Goal: Contribute content: Contribute content

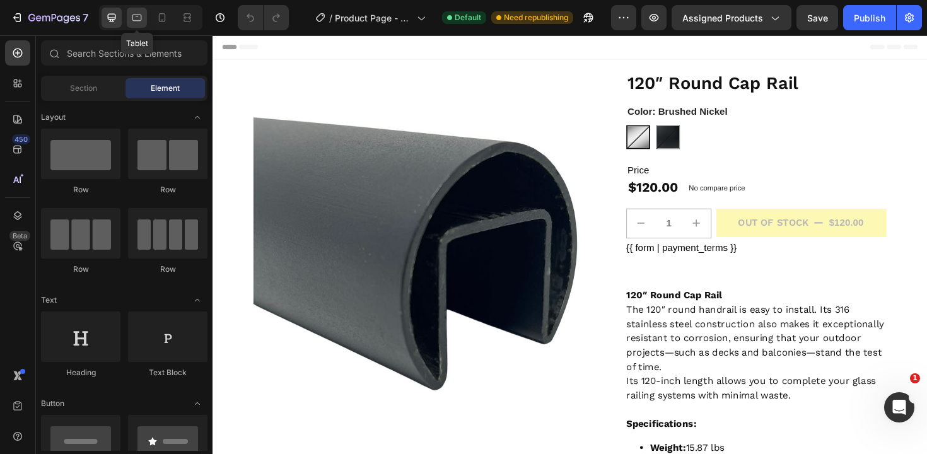
click at [135, 18] on icon at bounding box center [137, 17] width 13 height 13
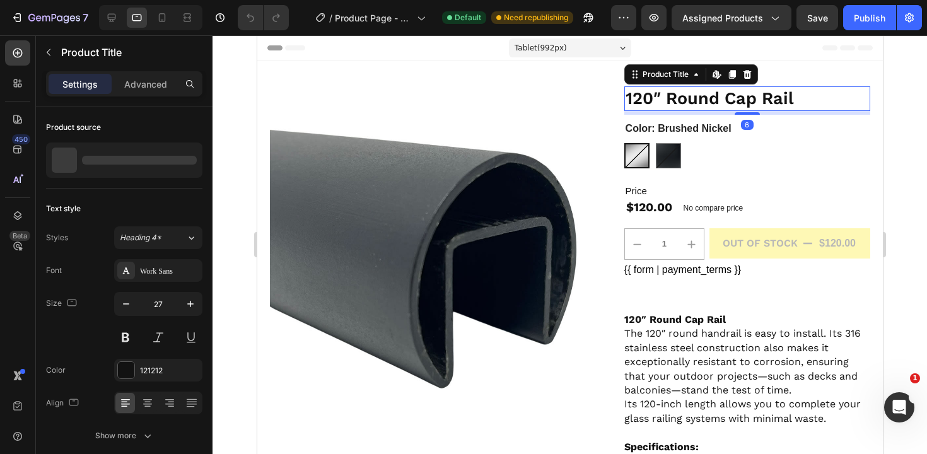
click at [650, 96] on h1 "120″ Round Cap Rail" at bounding box center [747, 98] width 246 height 25
click at [124, 307] on icon "button" at bounding box center [126, 304] width 13 height 13
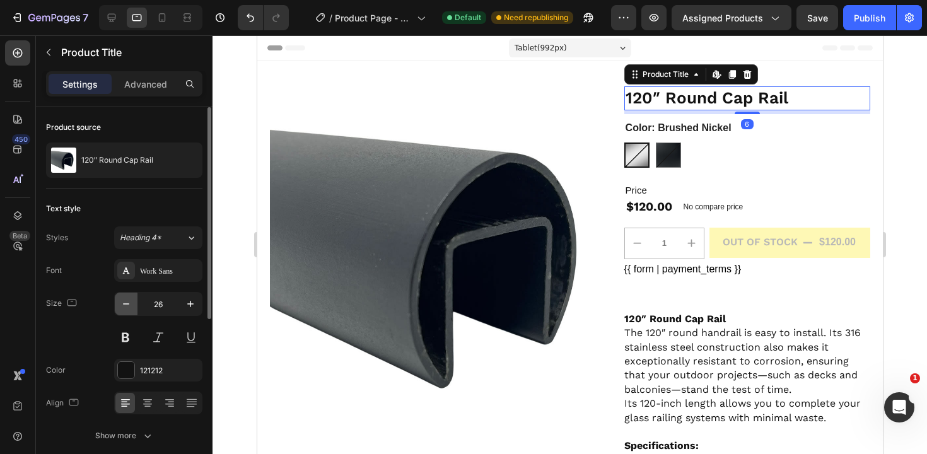
click at [124, 307] on icon "button" at bounding box center [126, 304] width 13 height 13
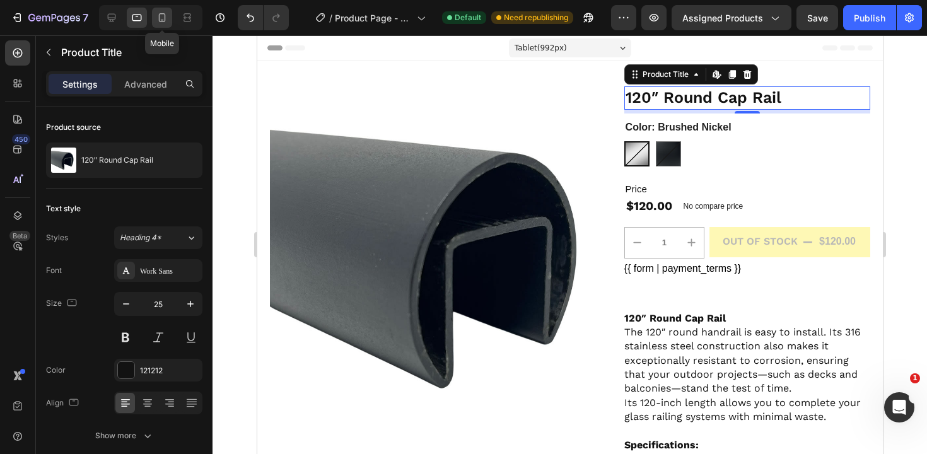
click at [168, 20] on icon at bounding box center [162, 17] width 13 height 13
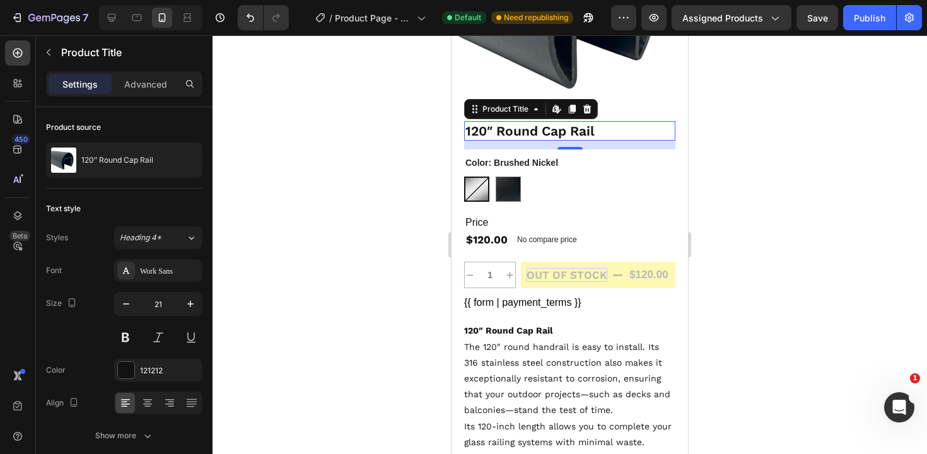
scroll to position [213, 0]
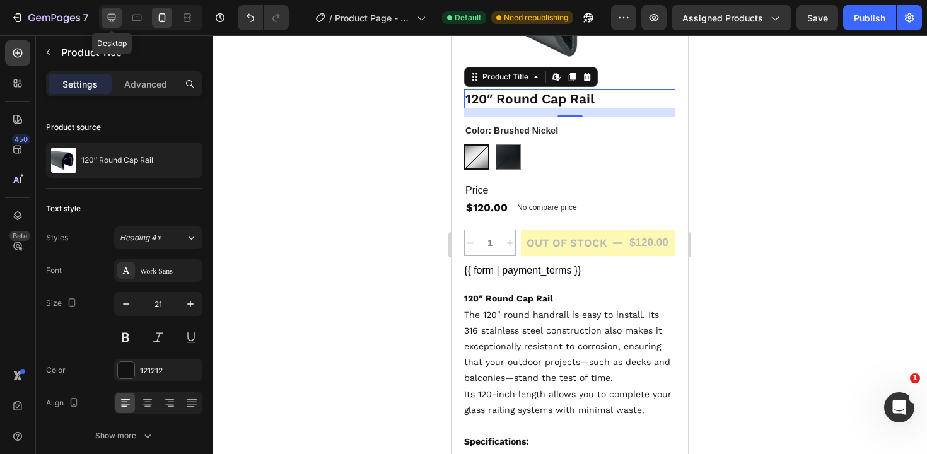
click at [114, 13] on icon at bounding box center [111, 17] width 13 height 13
type input "29"
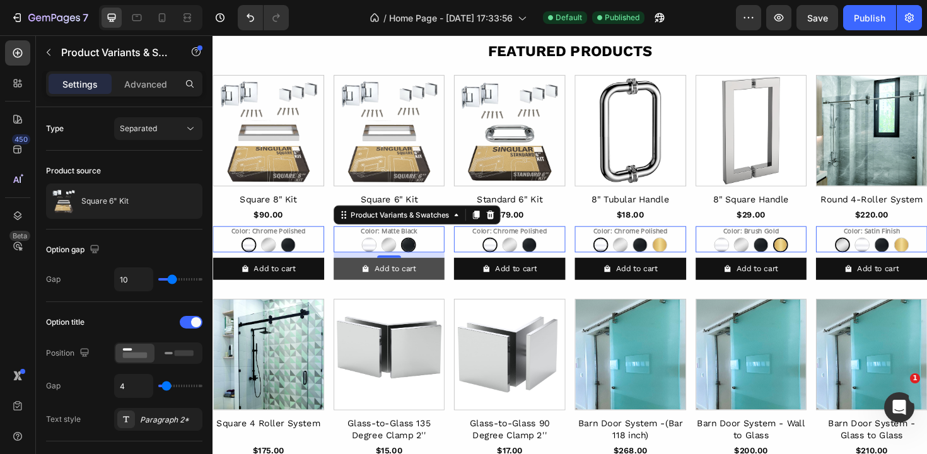
scroll to position [293, 0]
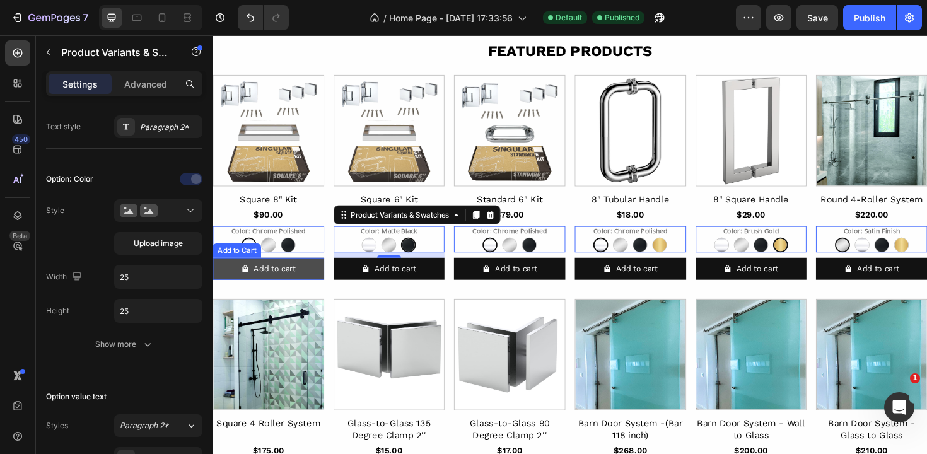
click at [320, 286] on button "Add to cart" at bounding box center [272, 282] width 118 height 23
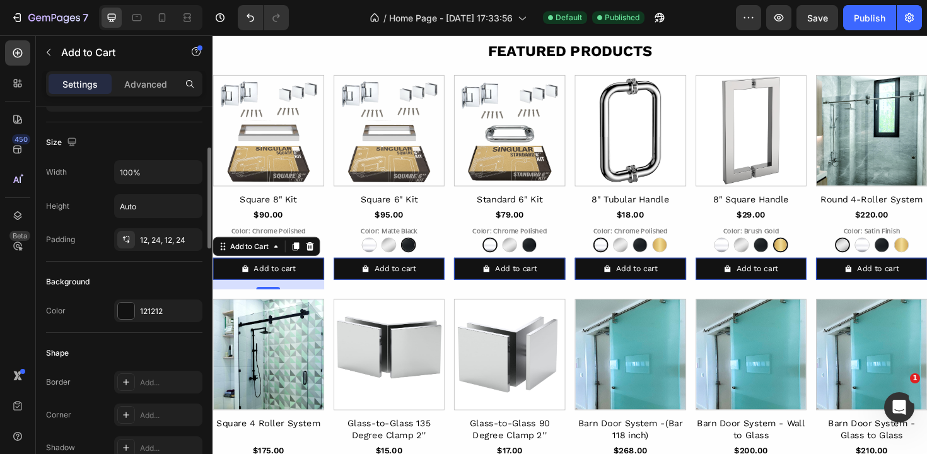
scroll to position [195, 0]
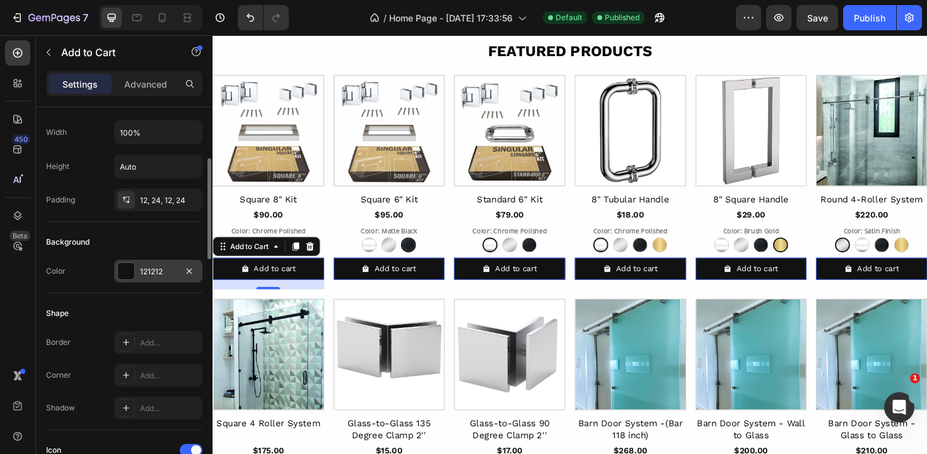
click at [131, 269] on div at bounding box center [126, 271] width 16 height 16
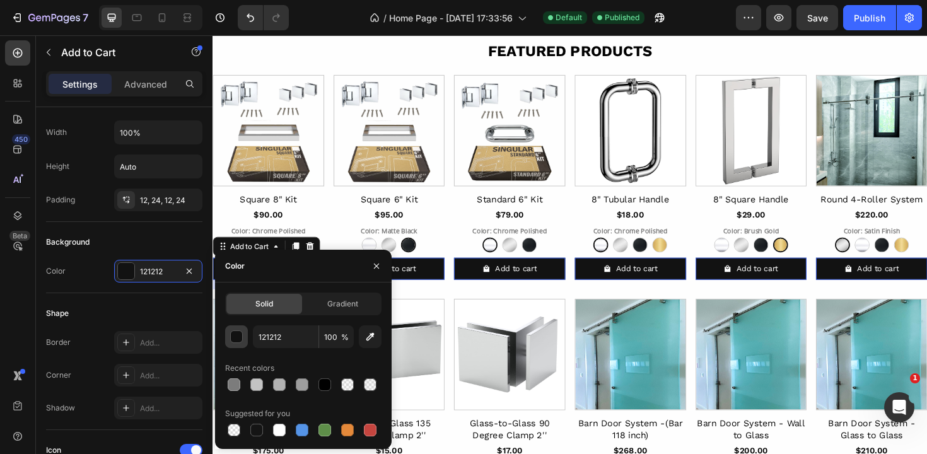
click at [236, 341] on div "button" at bounding box center [237, 337] width 13 height 13
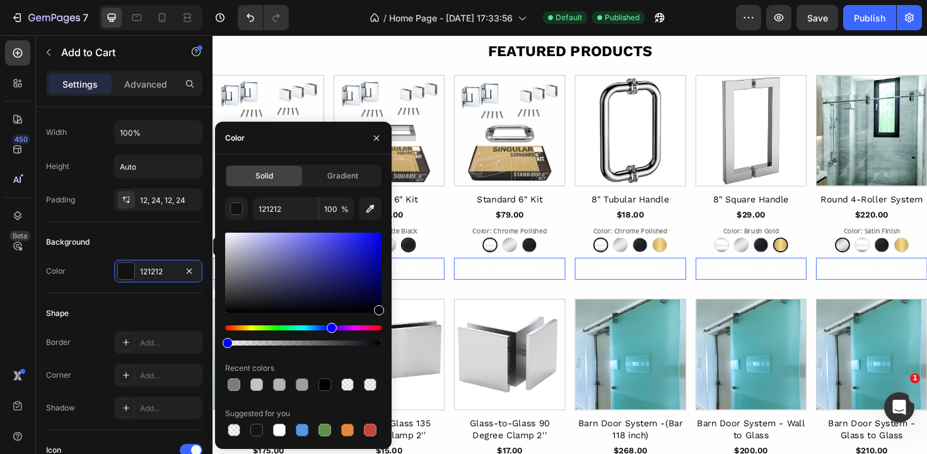
drag, startPoint x: 380, startPoint y: 344, endPoint x: 218, endPoint y: 340, distance: 162.7
click at [218, 340] on div "Solid Gradient 121212 100 % Recent colors Suggested for you" at bounding box center [303, 302] width 177 height 274
type input "00000B"
type input "0"
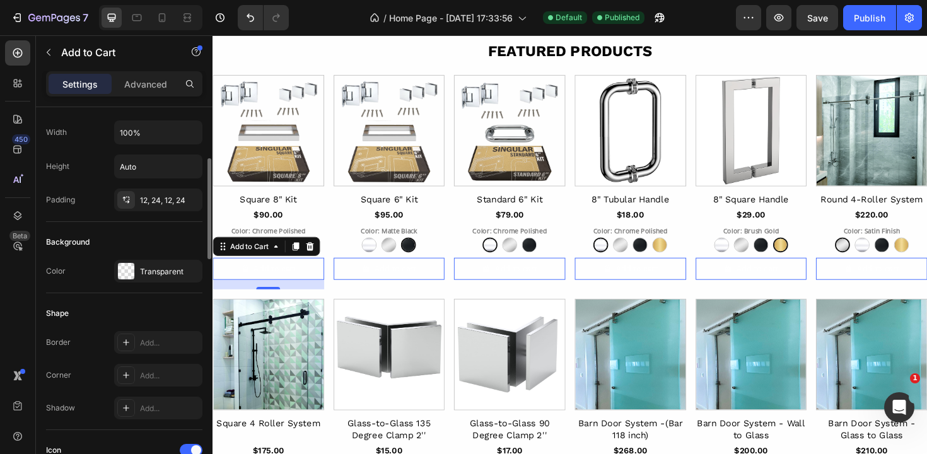
click at [124, 252] on div "Background" at bounding box center [124, 242] width 156 height 20
click at [122, 343] on icon at bounding box center [126, 342] width 10 height 10
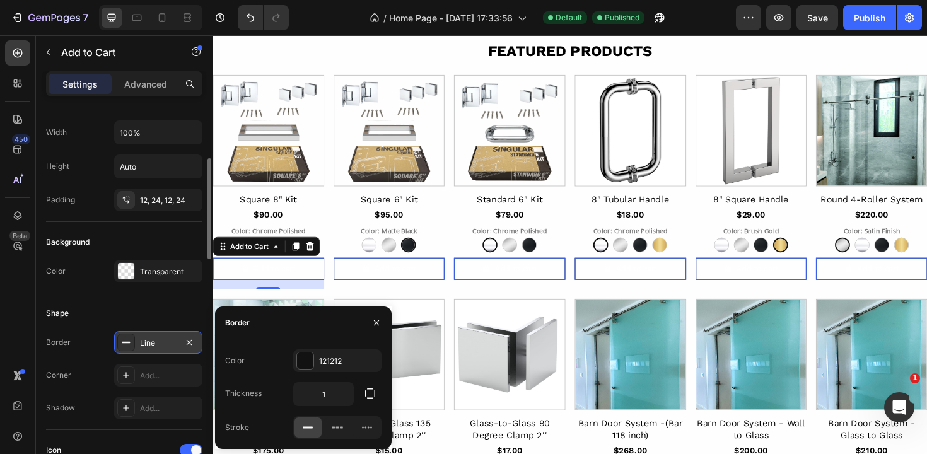
click at [307, 432] on icon at bounding box center [307, 427] width 13 height 13
click at [331, 430] on icon at bounding box center [337, 427] width 13 height 13
click at [308, 429] on icon at bounding box center [307, 427] width 13 height 13
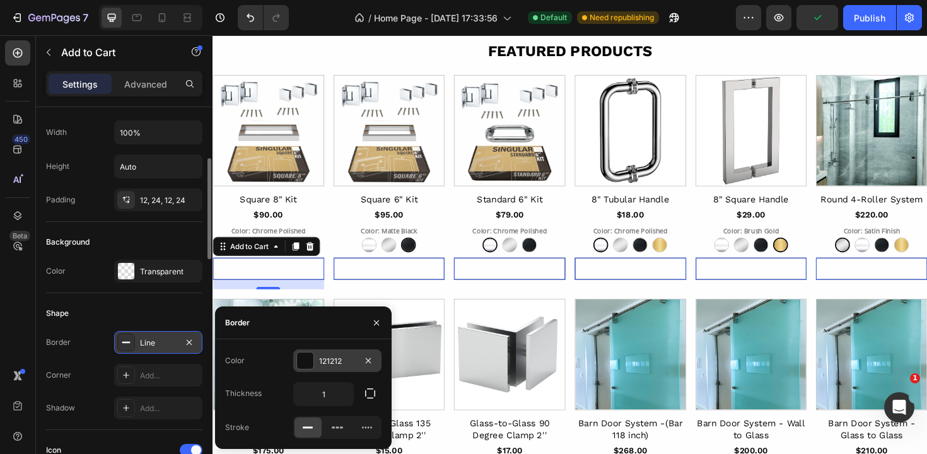
click at [309, 359] on div at bounding box center [305, 360] width 16 height 16
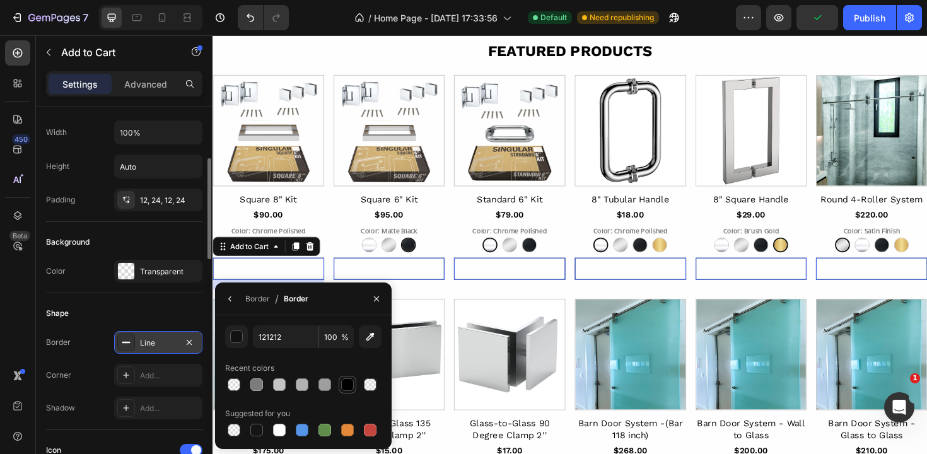
click at [345, 390] on div at bounding box center [347, 384] width 13 height 13
type input "000000"
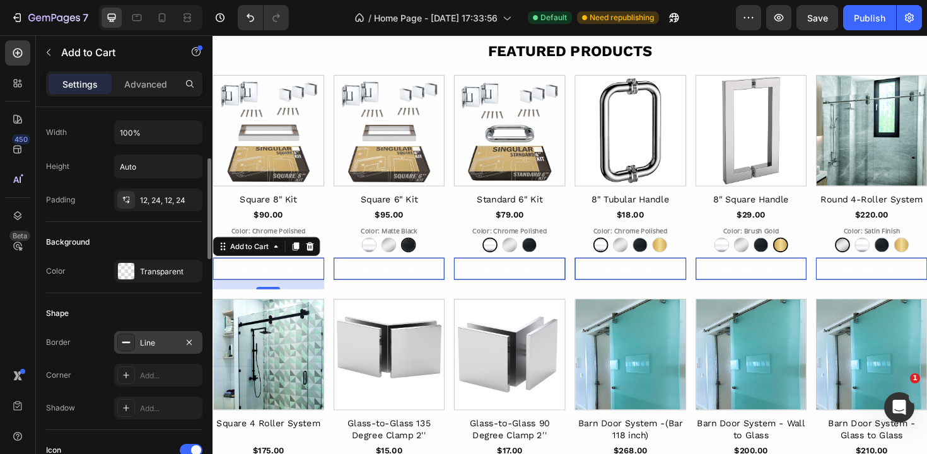
click at [165, 308] on div "Shape" at bounding box center [124, 313] width 156 height 20
click at [330, 254] on div "Chrome Polished Chrome Polished Brushed Nickel Brushed Nickel Matte Black Matte…" at bounding box center [272, 258] width 118 height 16
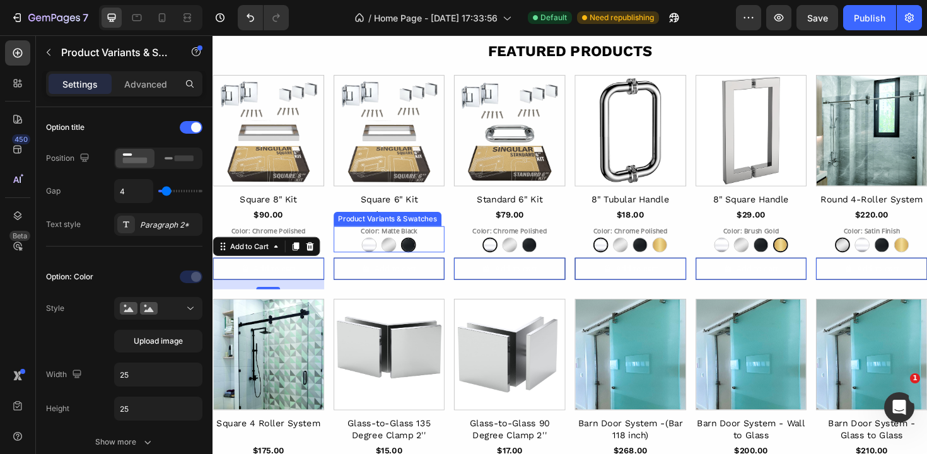
scroll to position [0, 0]
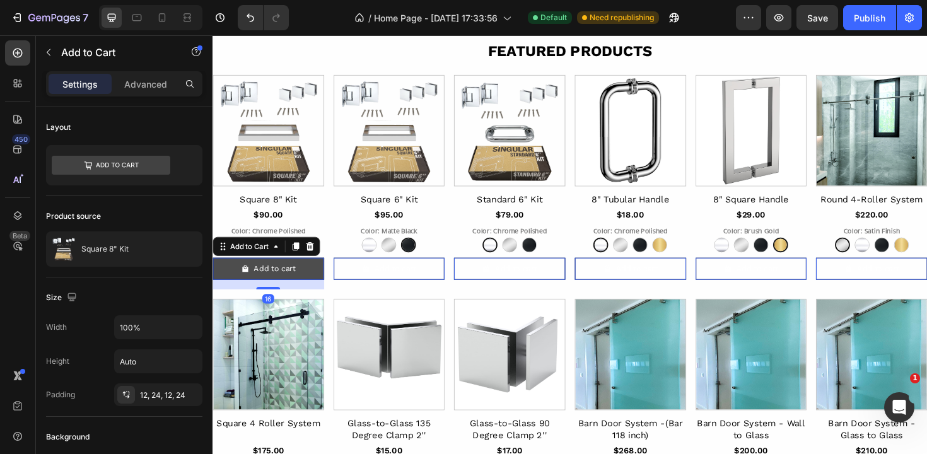
click at [288, 289] on button "Add to cart" at bounding box center [272, 282] width 118 height 23
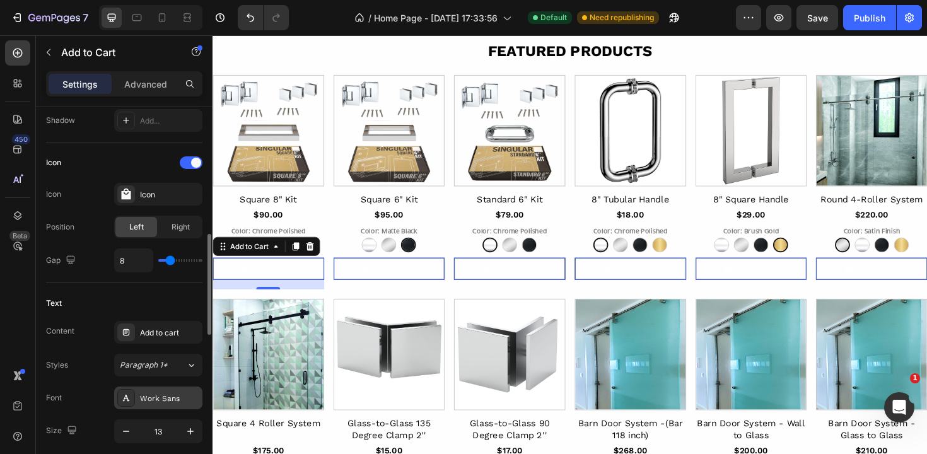
scroll to position [576, 0]
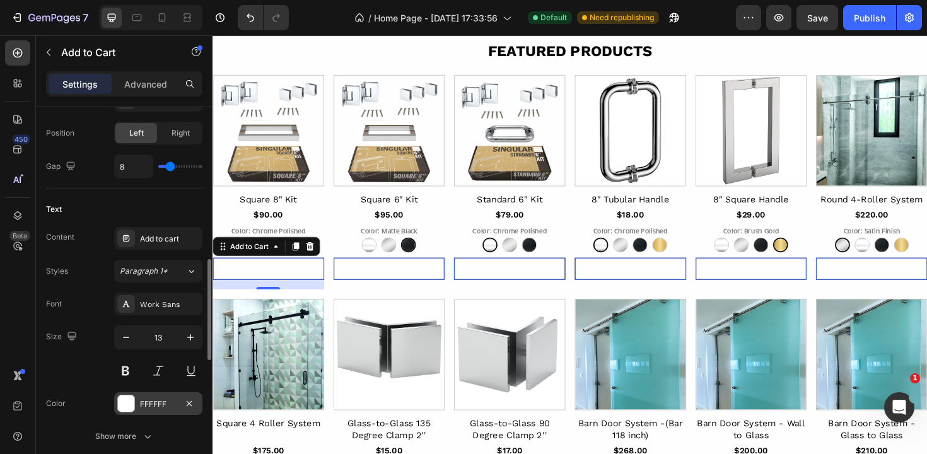
click at [126, 405] on div at bounding box center [126, 403] width 16 height 16
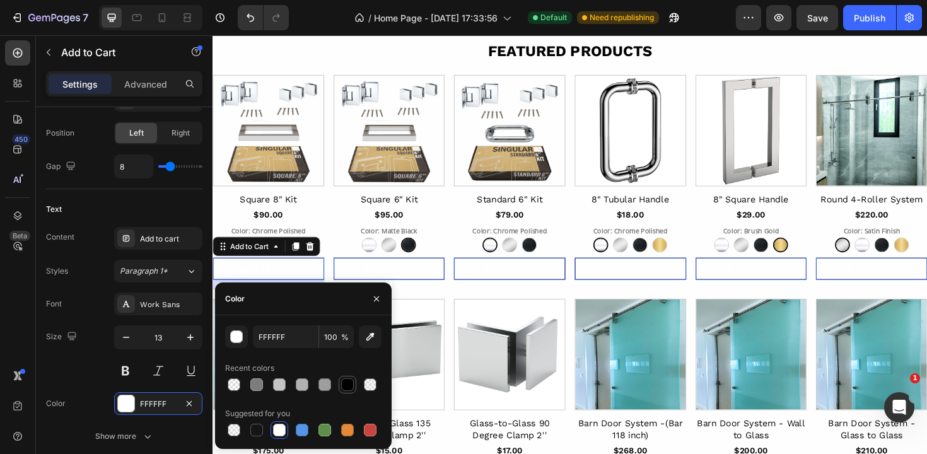
click at [350, 387] on div at bounding box center [347, 384] width 13 height 13
type input "000000"
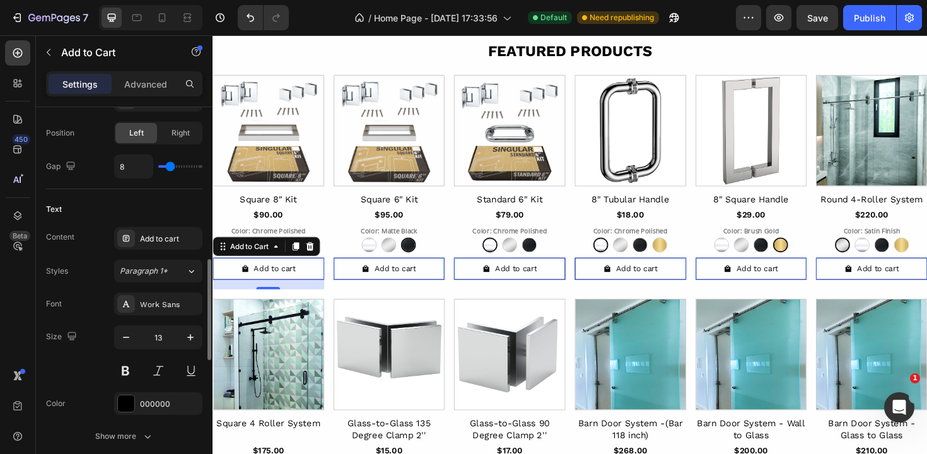
click at [102, 352] on div "Size 13" at bounding box center [124, 353] width 156 height 57
click at [184, 340] on icon "button" at bounding box center [190, 337] width 13 height 13
click at [127, 339] on icon "button" at bounding box center [126, 337] width 13 height 13
type input "13"
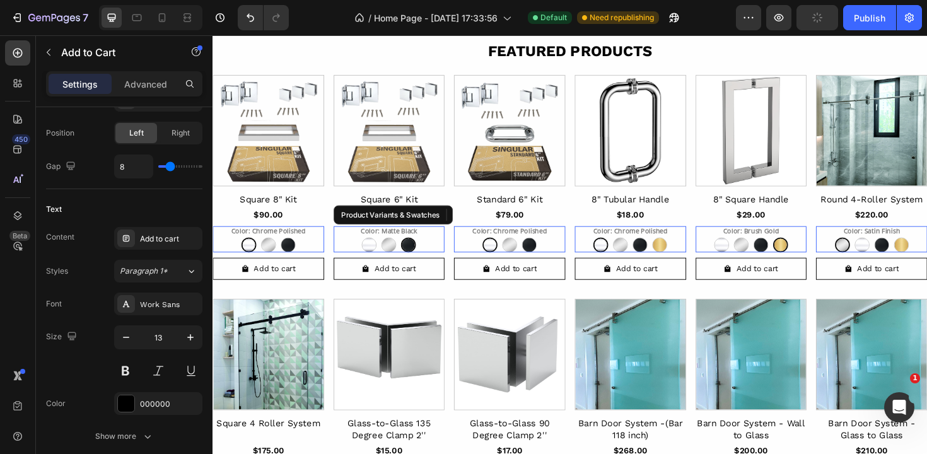
click at [330, 262] on div "Chrome Polished Chrome Polished Brushed Nickel Brushed Nickel Matte Black Matte…" at bounding box center [272, 258] width 118 height 16
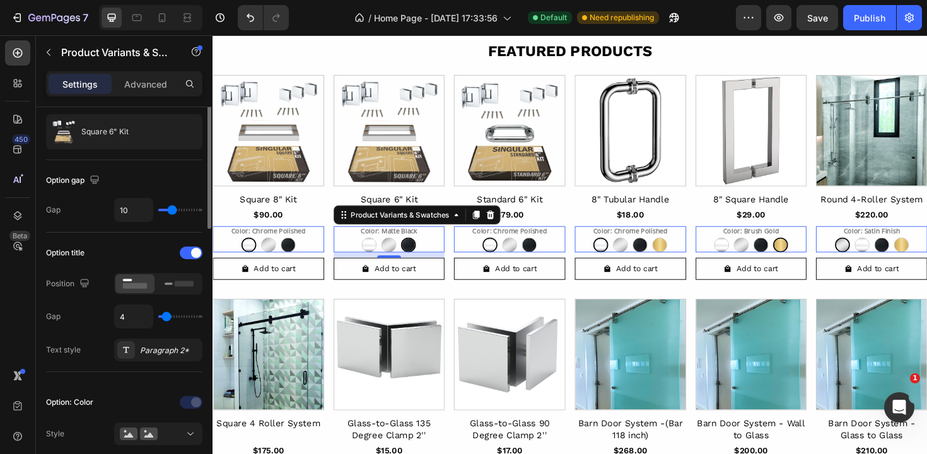
scroll to position [0, 0]
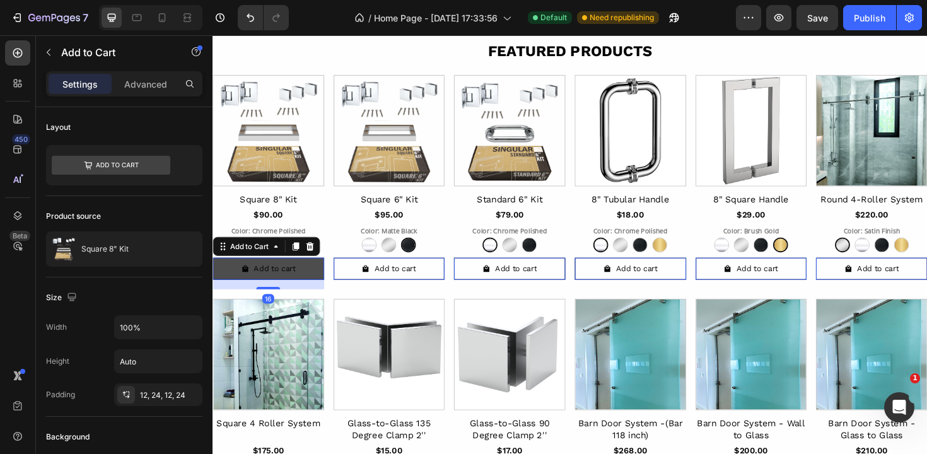
click at [303, 288] on button "Add to cart" at bounding box center [272, 282] width 118 height 23
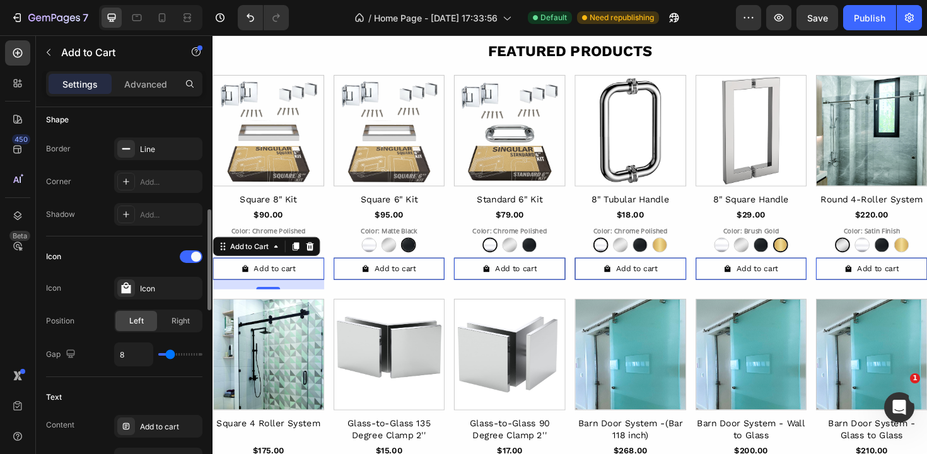
scroll to position [409, 0]
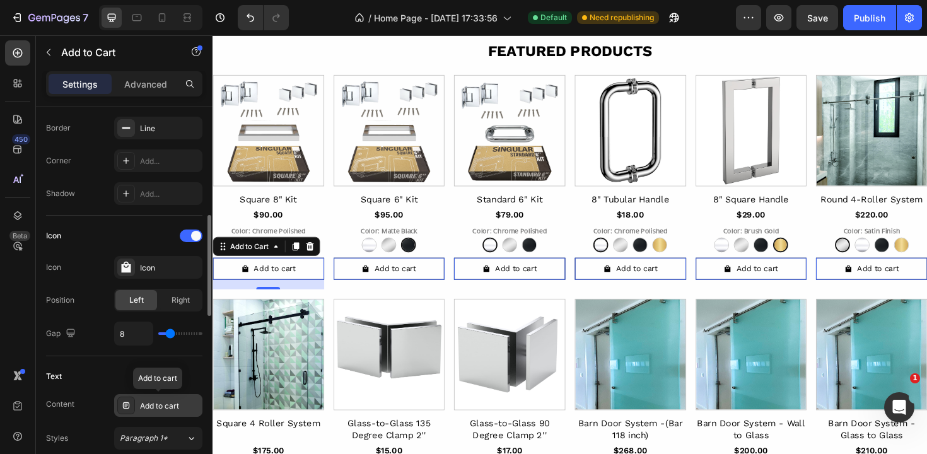
click at [148, 403] on div "Add to cart" at bounding box center [169, 405] width 59 height 11
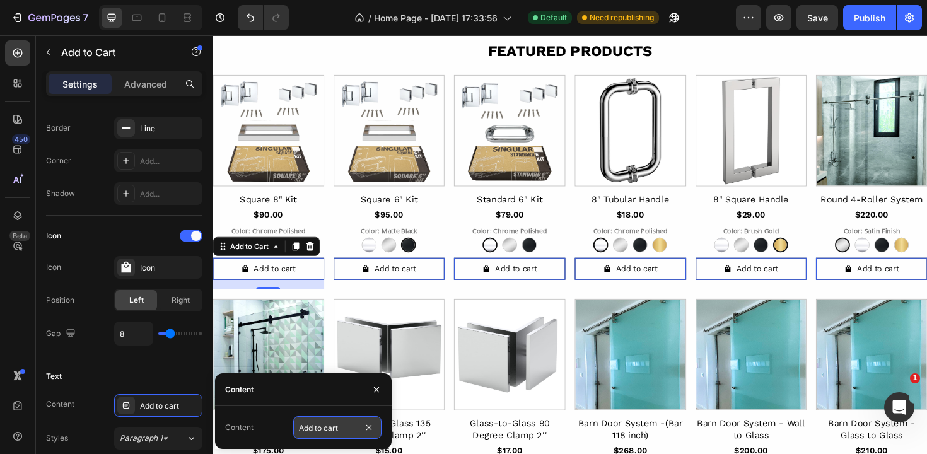
click at [337, 433] on input "Add to cart" at bounding box center [337, 427] width 88 height 23
click at [323, 429] on input "Add to cart" at bounding box center [337, 427] width 88 height 23
click at [325, 428] on input "Add to cart" at bounding box center [337, 427] width 88 height 23
type input "Add to Cart"
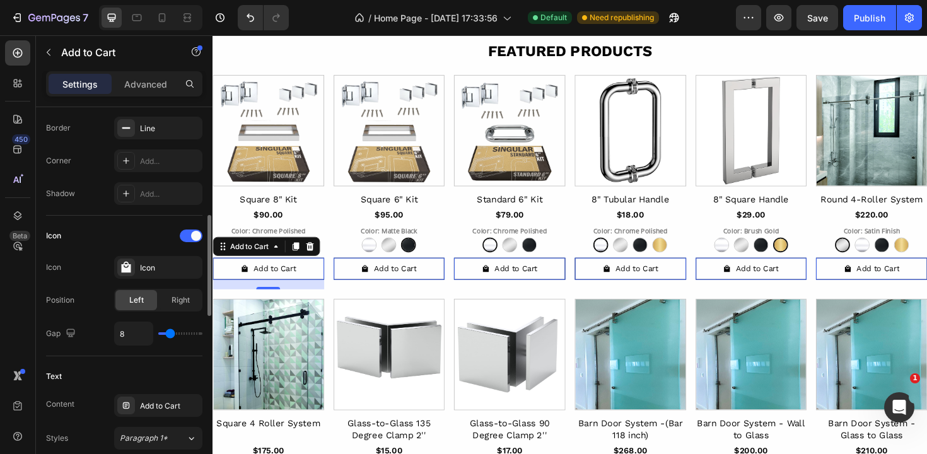
click at [182, 377] on div "Text" at bounding box center [124, 376] width 156 height 20
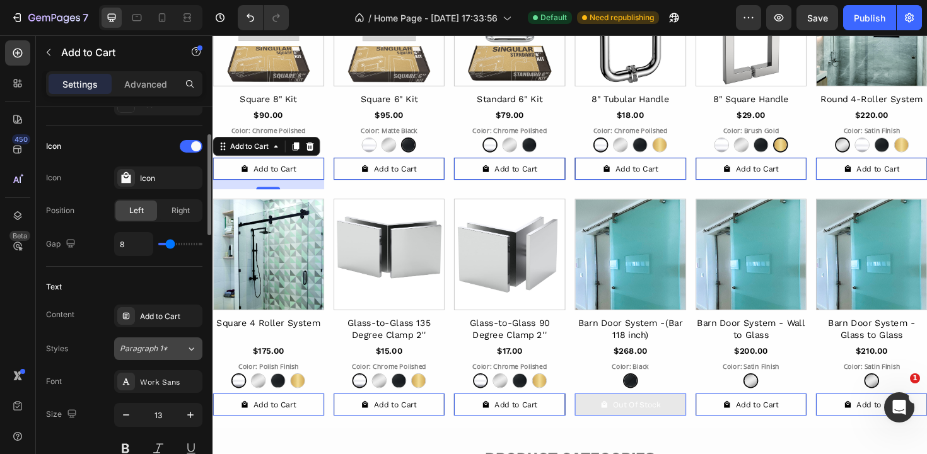
scroll to position [578, 0]
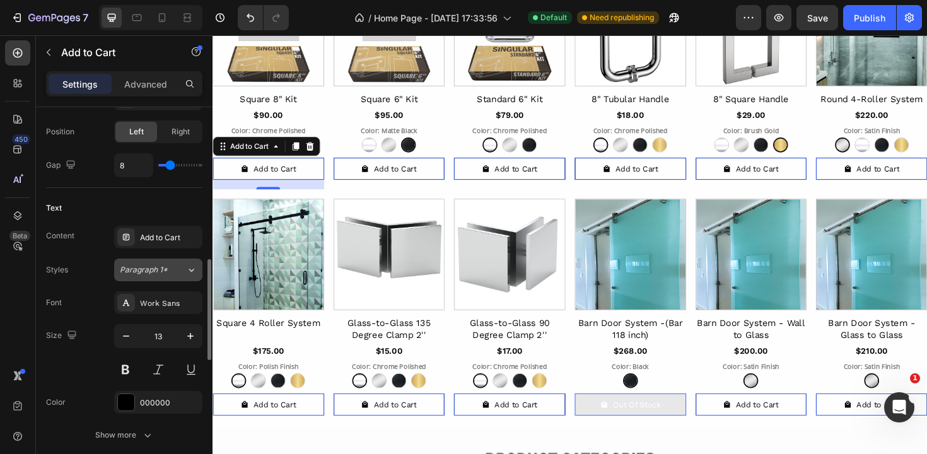
click at [149, 276] on button "Paragraph 1*" at bounding box center [158, 270] width 88 height 23
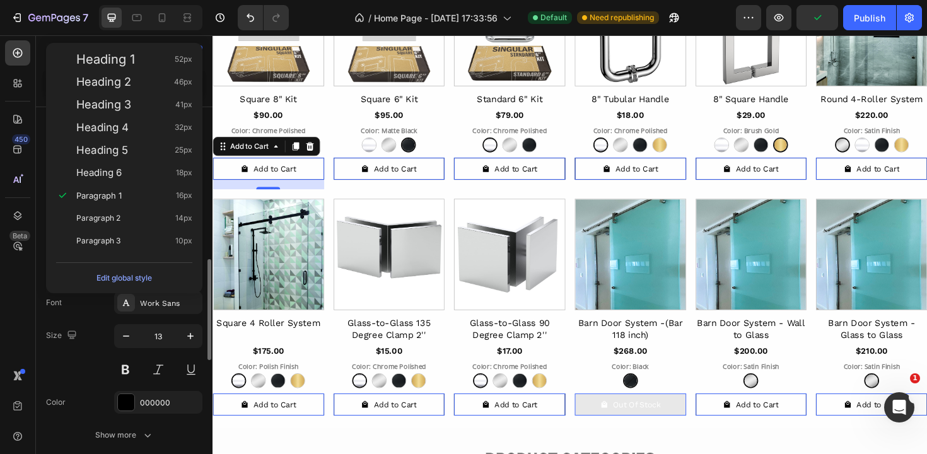
click at [98, 317] on div "Font Work Sans Size 13 Color 000000 Show more" at bounding box center [124, 368] width 156 height 155
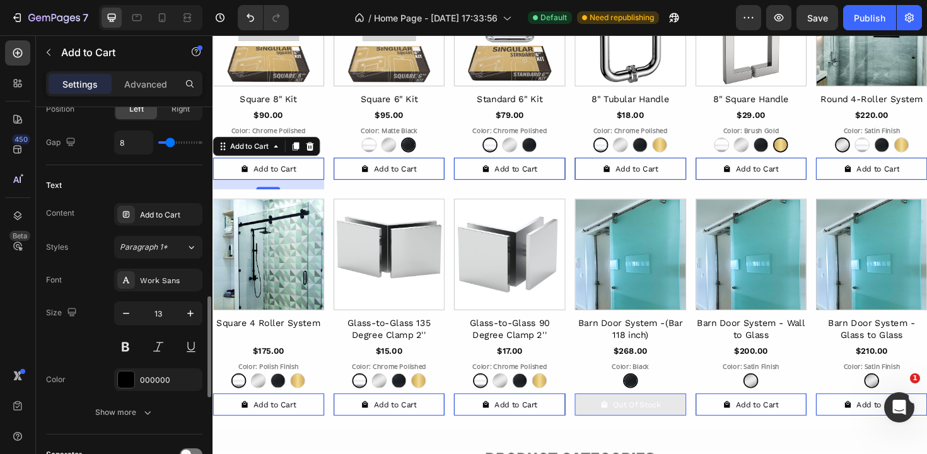
scroll to position [625, 0]
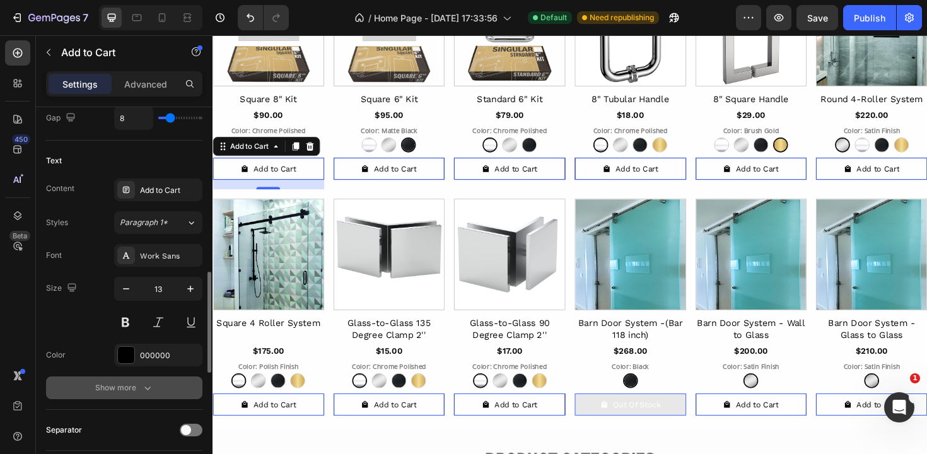
click at [141, 381] on icon "button" at bounding box center [147, 387] width 13 height 13
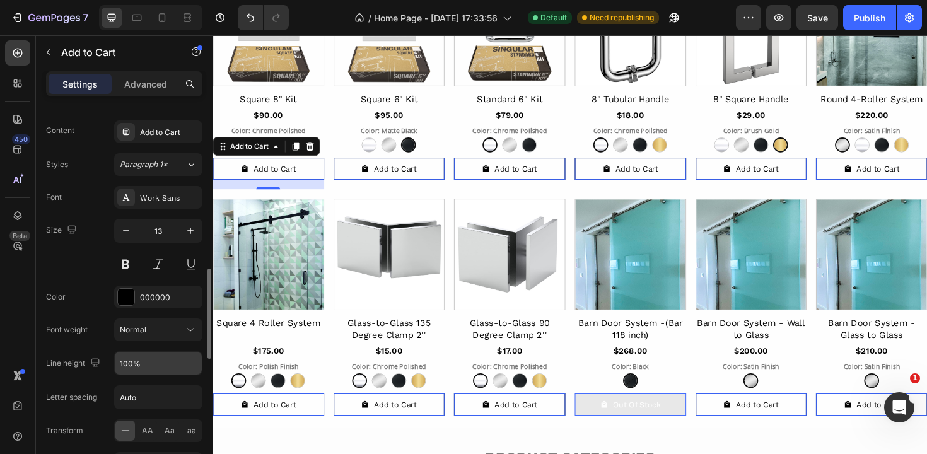
scroll to position [706, 0]
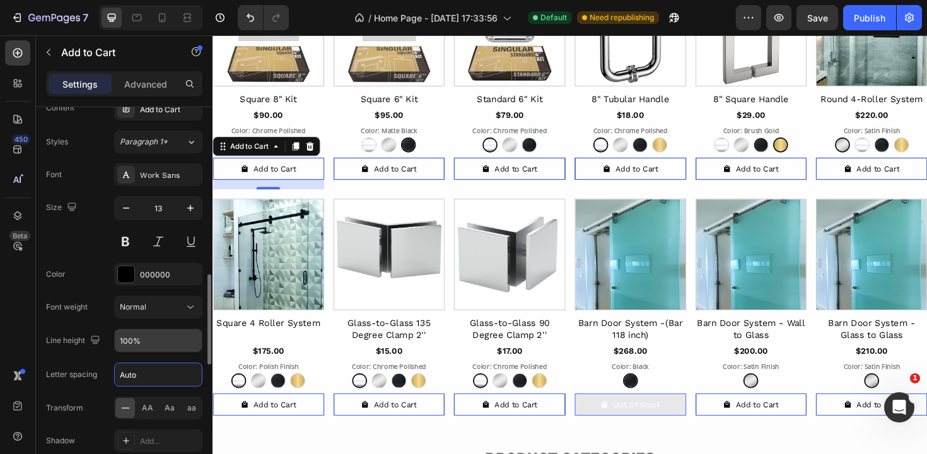
click at [144, 382] on input "Auto" at bounding box center [158, 374] width 87 height 23
type input "0"
click at [108, 356] on div "Font Work Sans Size 13 Color 000000 Font weight Normal Line height 100% Letter …" at bounding box center [124, 324] width 156 height 322
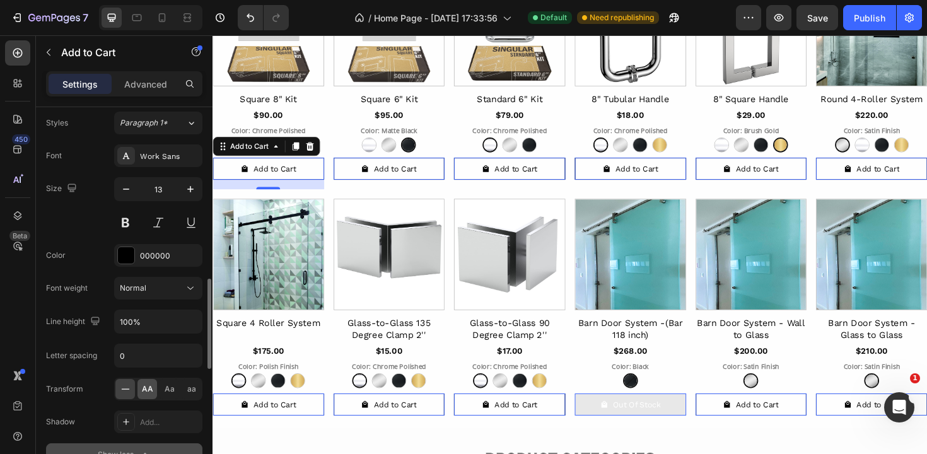
click at [144, 388] on span "AA" at bounding box center [147, 388] width 11 height 11
click at [127, 389] on icon at bounding box center [125, 389] width 13 height 13
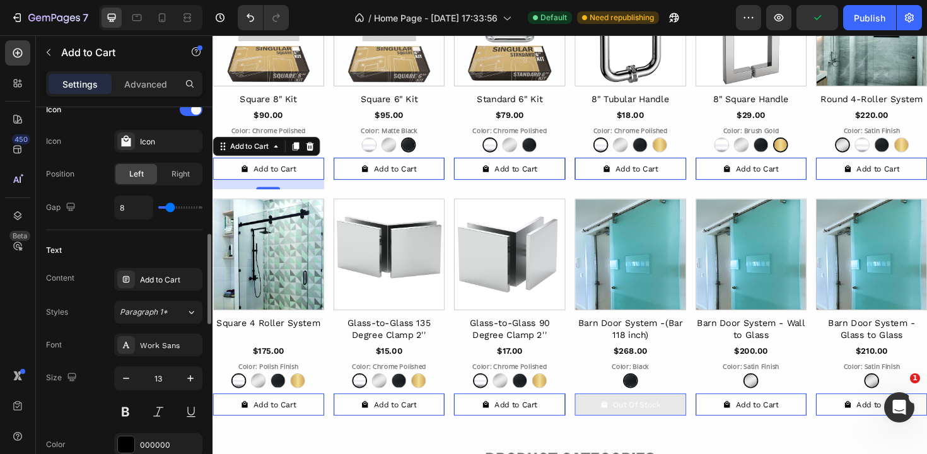
scroll to position [533, 0]
click at [133, 417] on button at bounding box center [125, 414] width 23 height 23
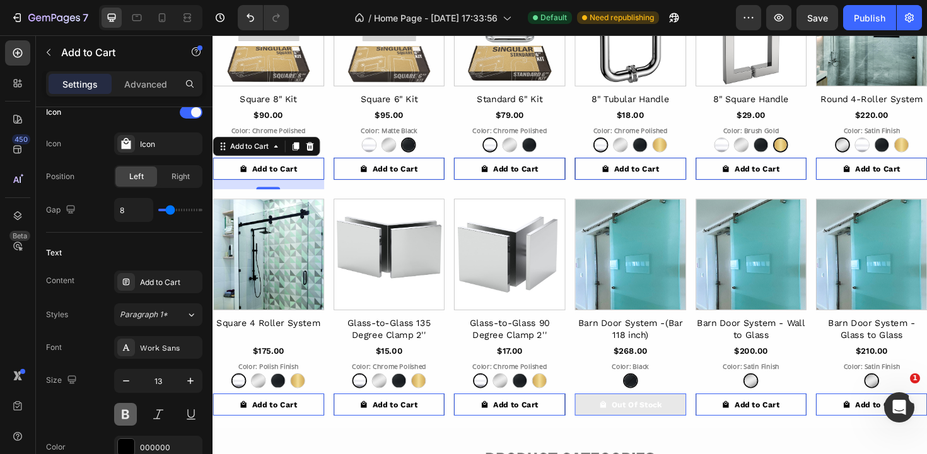
click at [133, 417] on button at bounding box center [125, 414] width 23 height 23
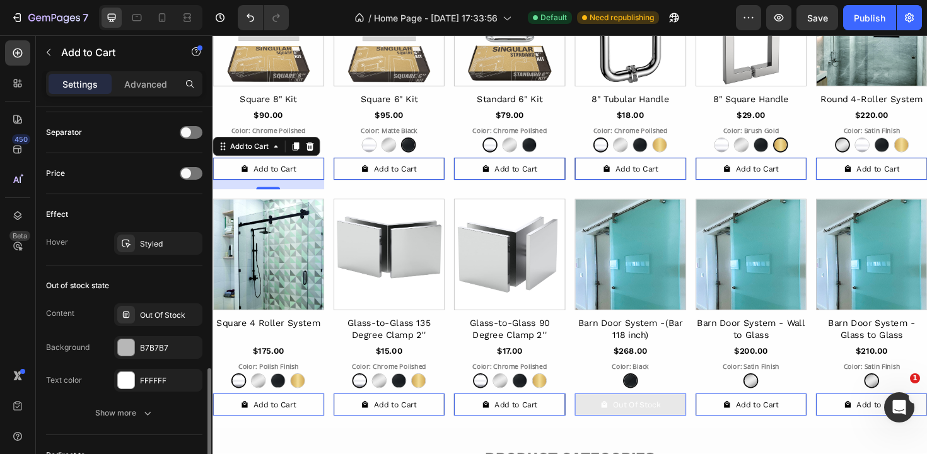
scroll to position [1102, 0]
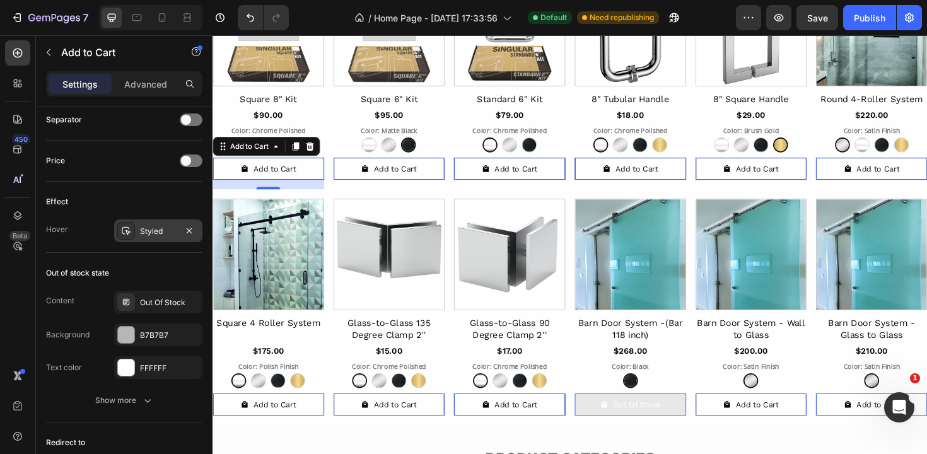
click at [160, 239] on div "Styled" at bounding box center [158, 230] width 88 height 23
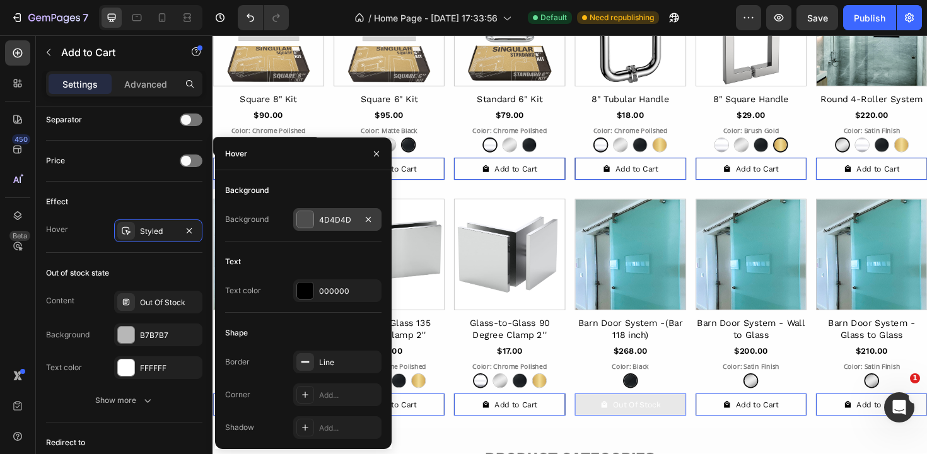
click at [307, 220] on div at bounding box center [305, 219] width 16 height 16
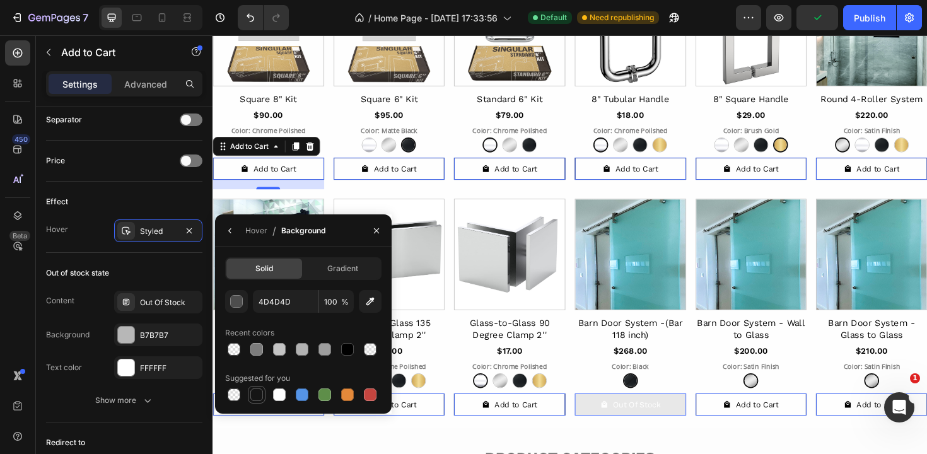
click at [256, 397] on div at bounding box center [256, 394] width 13 height 13
type input "151515"
click at [228, 232] on icon "button" at bounding box center [230, 231] width 10 height 10
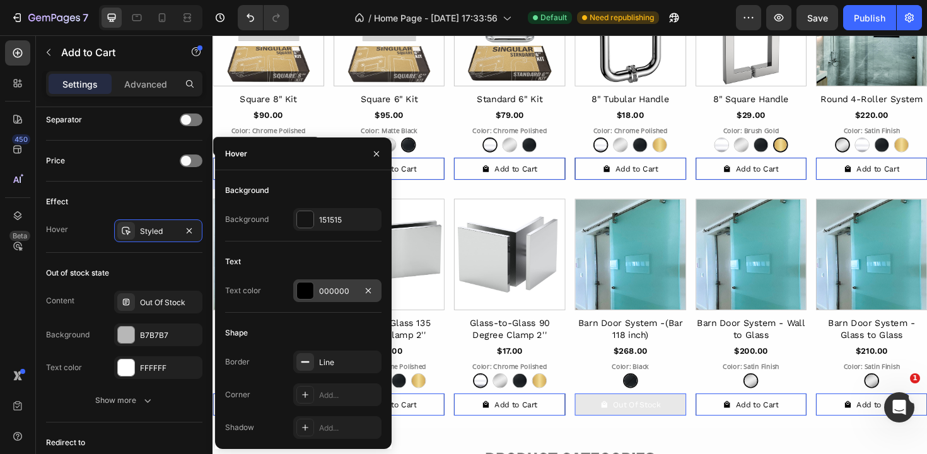
click at [307, 294] on div at bounding box center [305, 290] width 16 height 16
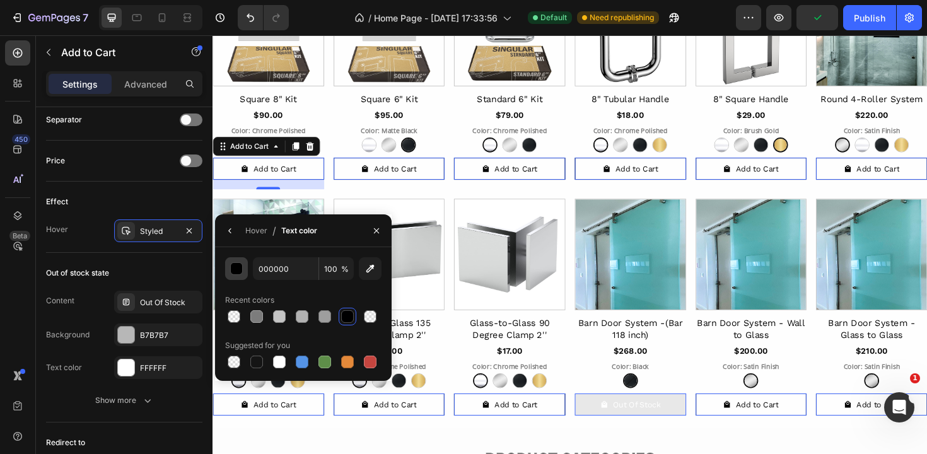
click at [238, 273] on div "button" at bounding box center [237, 269] width 13 height 13
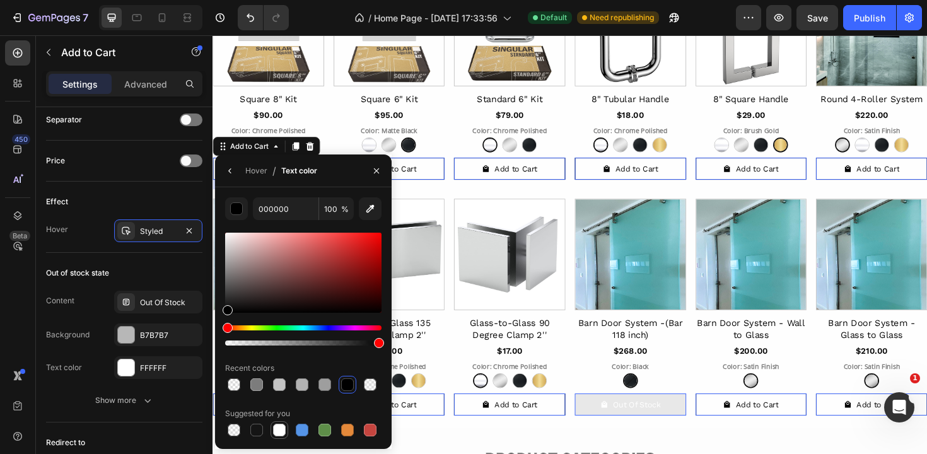
click at [280, 436] on div at bounding box center [279, 430] width 13 height 13
type input "FFFFFF"
click at [178, 195] on div "Effect" at bounding box center [124, 202] width 156 height 20
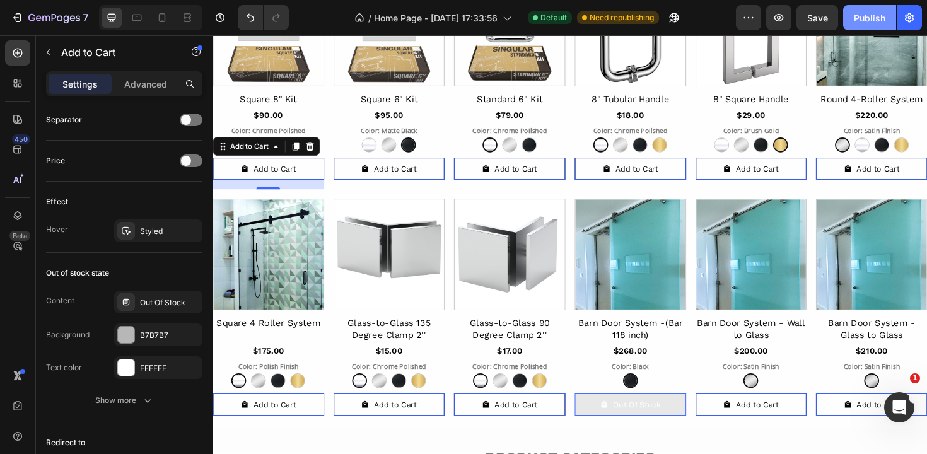
click at [859, 20] on div "Publish" at bounding box center [870, 17] width 32 height 13
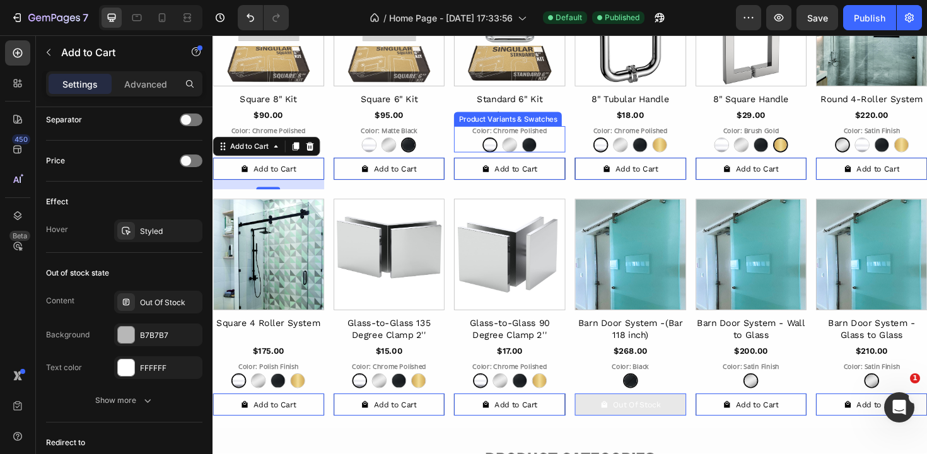
scroll to position [0, 0]
click at [330, 144] on div "Chrome Polished Chrome Polished Brushed Nickel Brushed Nickel Matte Black Matte…" at bounding box center [272, 152] width 118 height 16
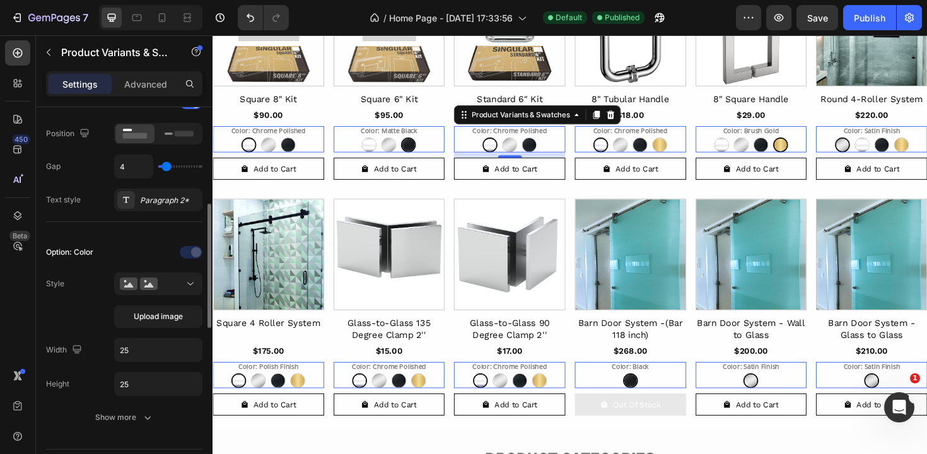
scroll to position [238, 0]
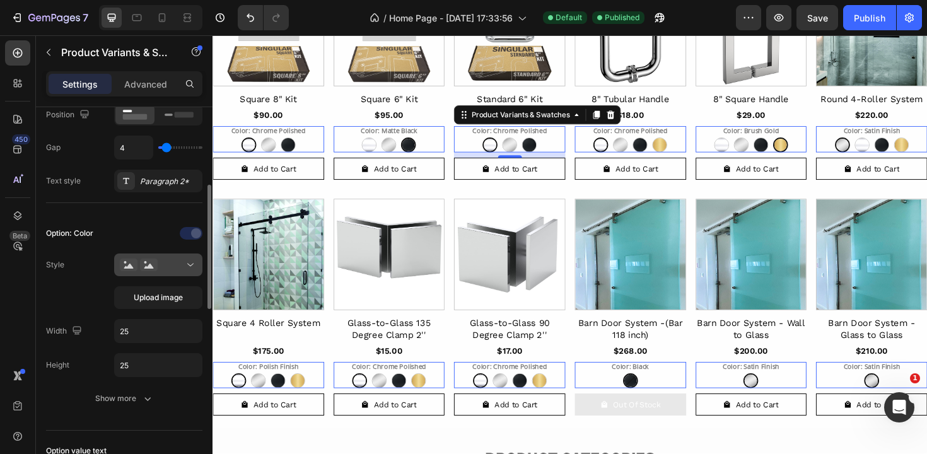
click at [172, 267] on div at bounding box center [158, 265] width 77 height 13
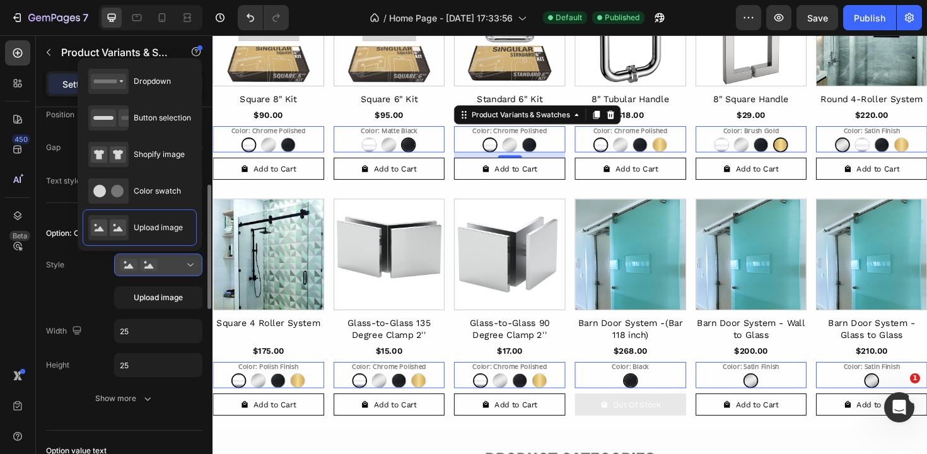
click at [189, 262] on icon at bounding box center [190, 265] width 13 height 13
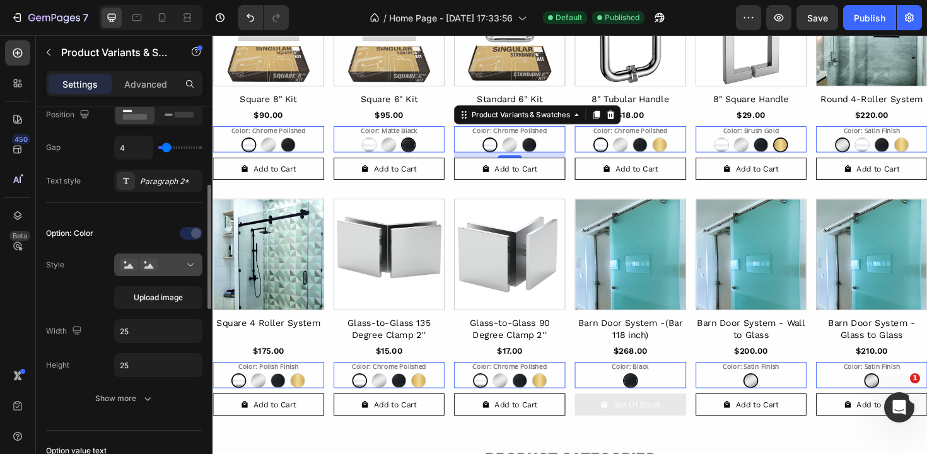
click at [141, 272] on button at bounding box center [158, 264] width 88 height 23
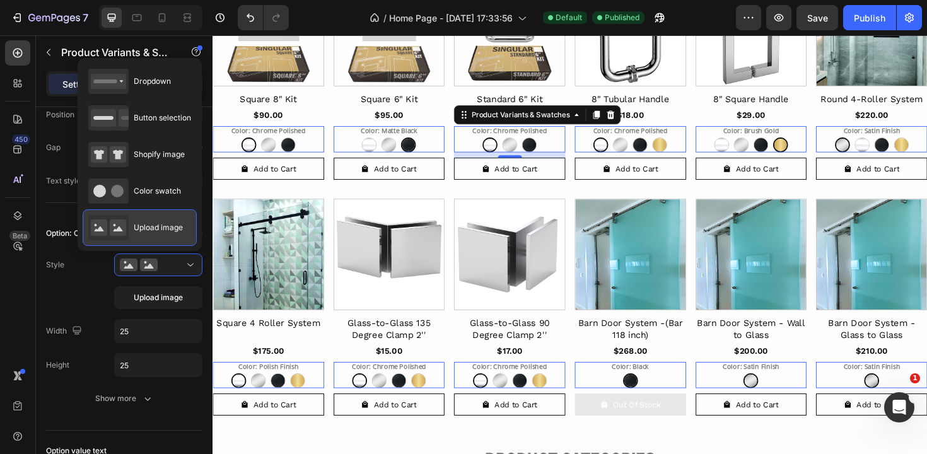
click at [129, 233] on div "Upload image" at bounding box center [135, 227] width 95 height 25
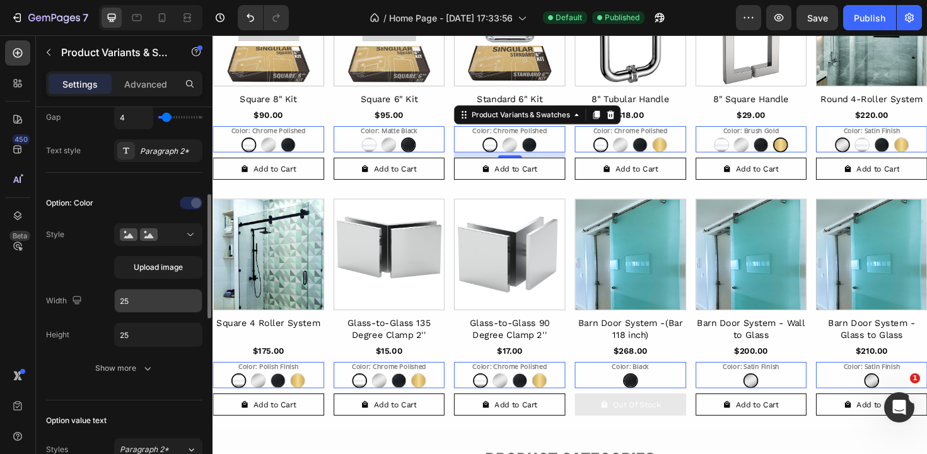
scroll to position [286, 0]
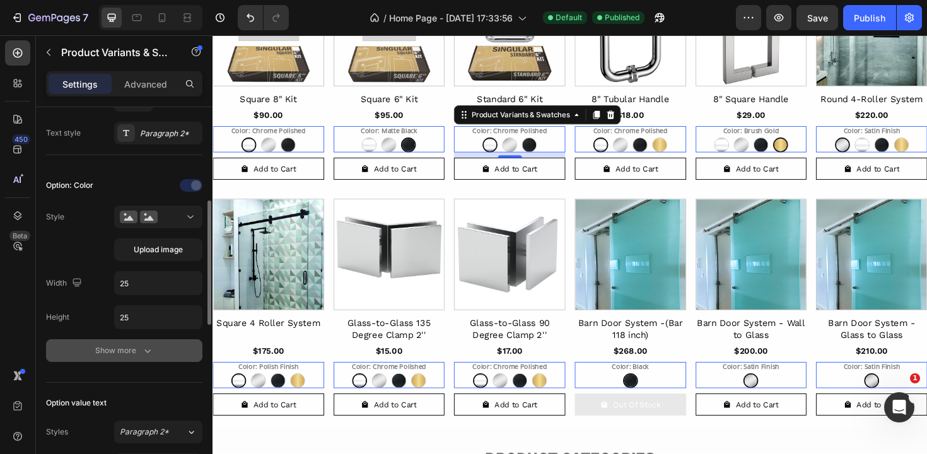
click at [136, 346] on div "Show more" at bounding box center [124, 350] width 59 height 13
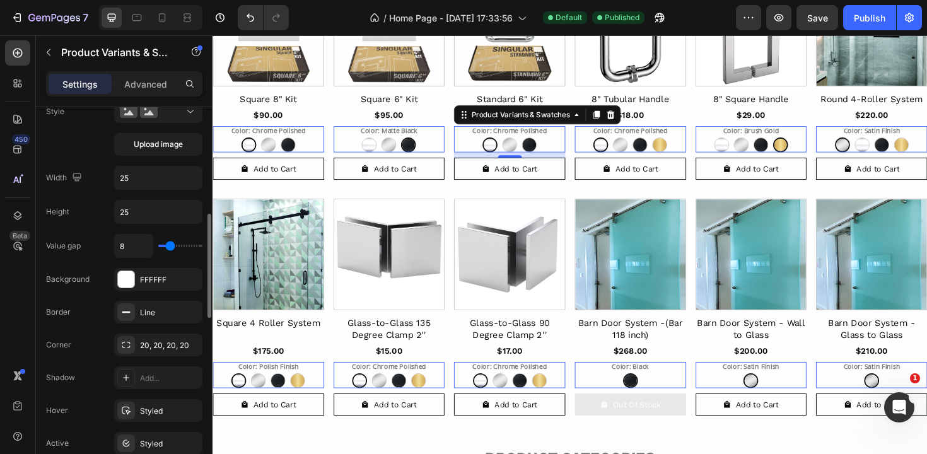
scroll to position [415, 0]
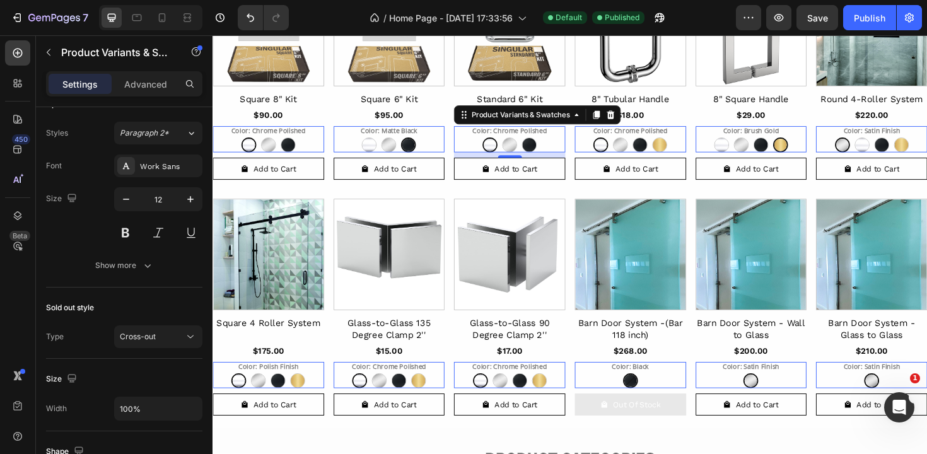
click at [271, 141] on legend "Color: Polish Finish" at bounding box center [271, 136] width 81 height 9
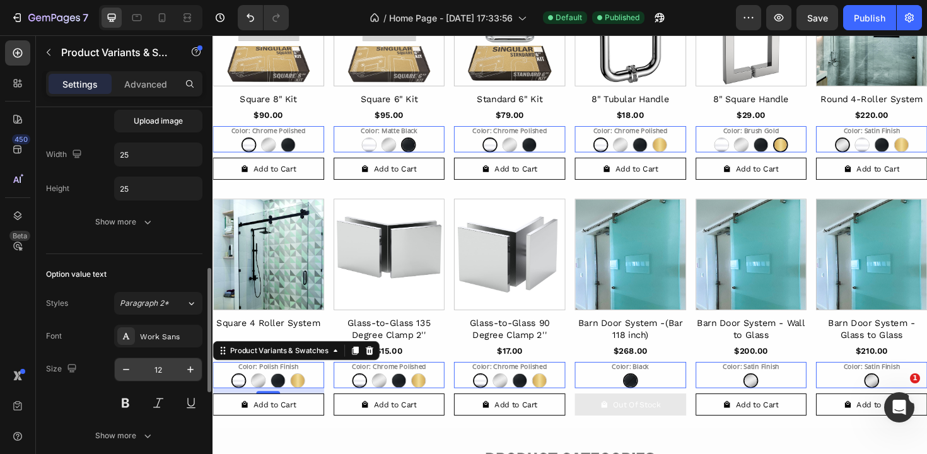
scroll to position [499, 0]
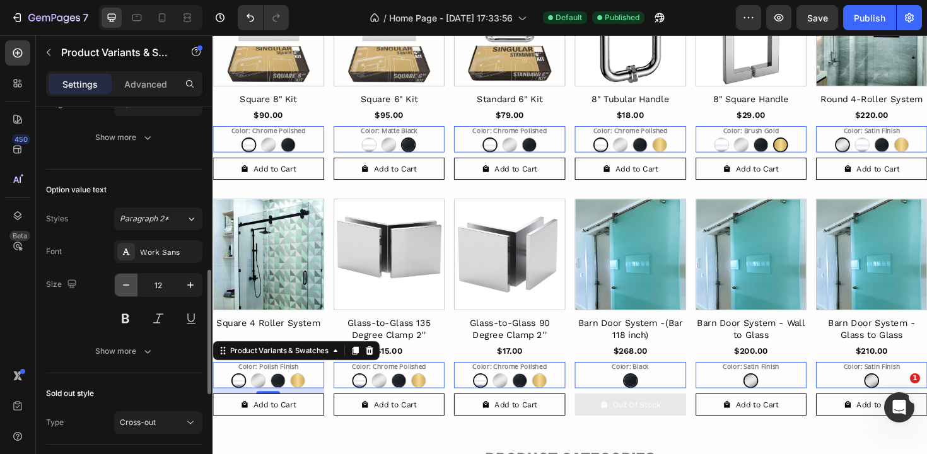
click at [122, 289] on icon "button" at bounding box center [126, 285] width 13 height 13
type input "11"
click at [101, 310] on div "Size 11" at bounding box center [124, 301] width 156 height 57
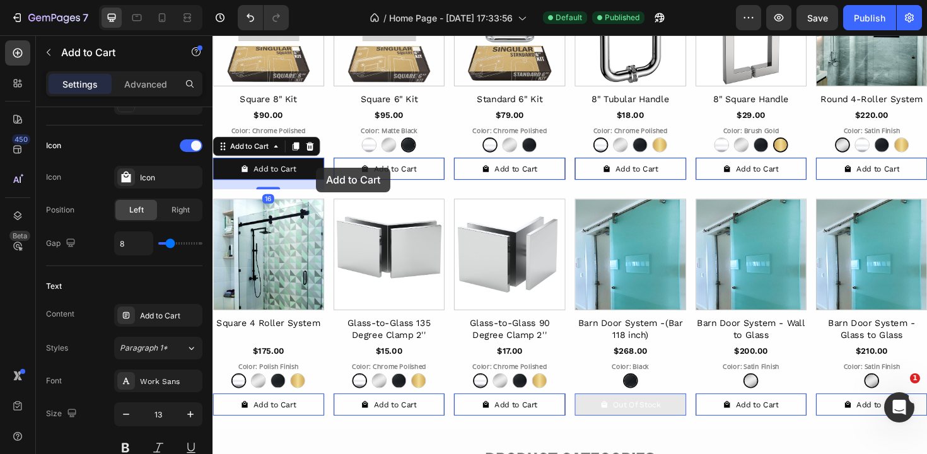
scroll to position [0, 0]
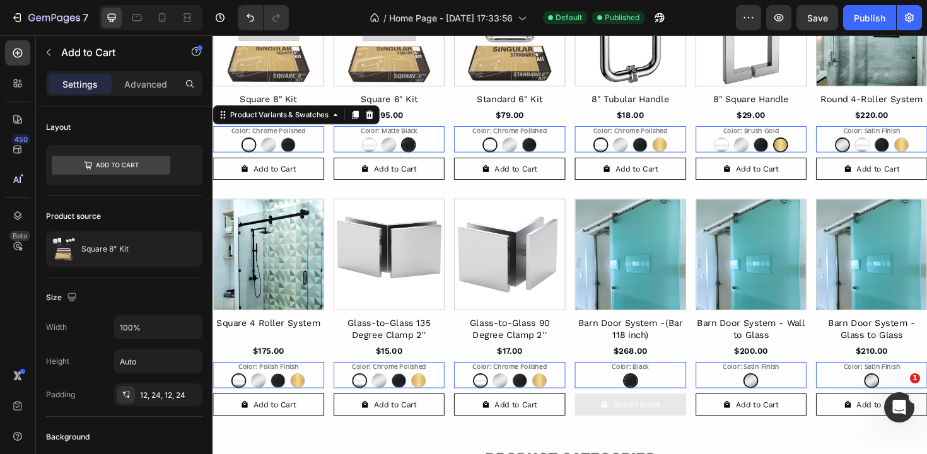
click at [320, 132] on div "Color: Chrome Polished Chrome Polished Chrome Polished Brushed Nickel Brushed N…" at bounding box center [272, 146] width 118 height 28
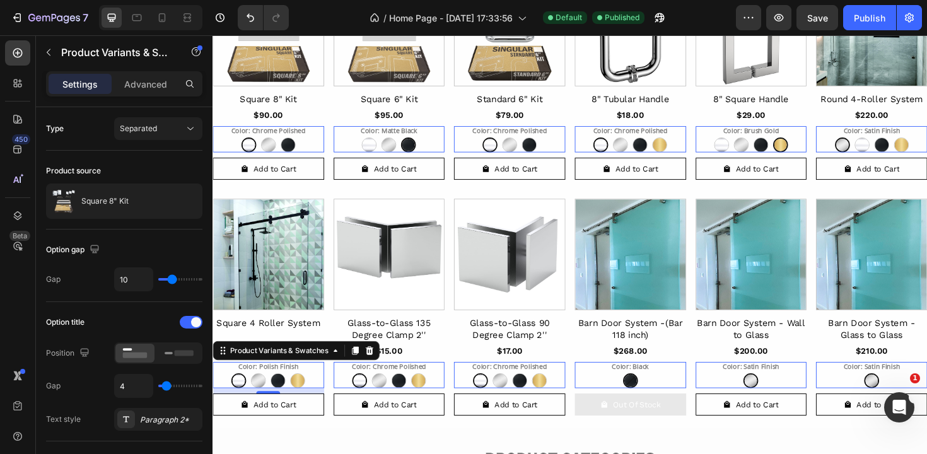
click at [293, 386] on div "Brushed Gold" at bounding box center [302, 379] width 56 height 16
click at [302, 393] on input "Brushed Gold Brushed Gold" at bounding box center [302, 393] width 1 height 1
radio input "true"
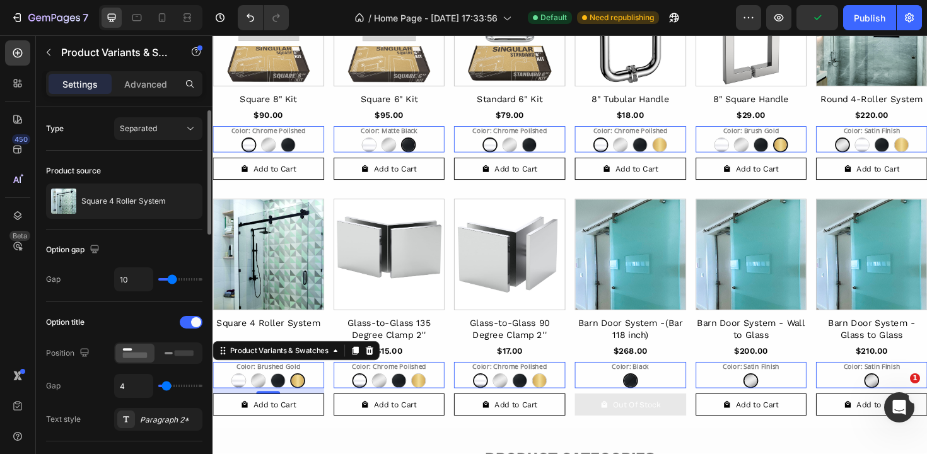
scroll to position [89, 0]
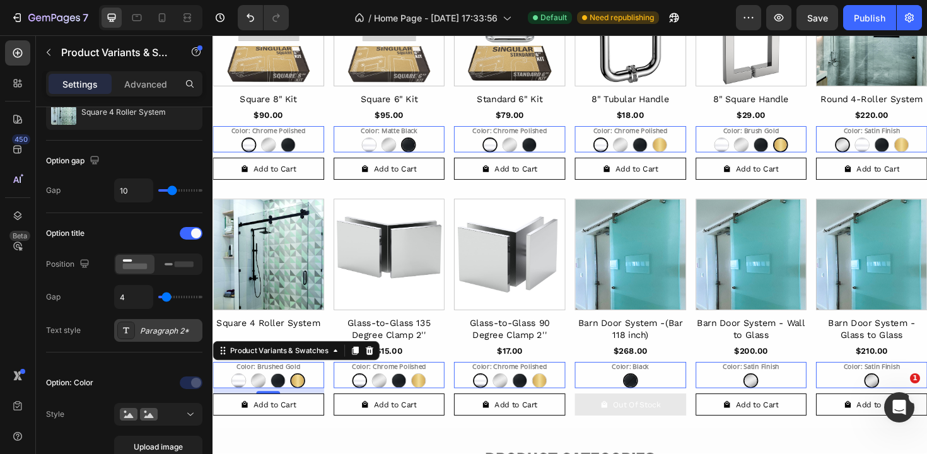
click at [157, 325] on div "Paragraph 2*" at bounding box center [169, 330] width 59 height 11
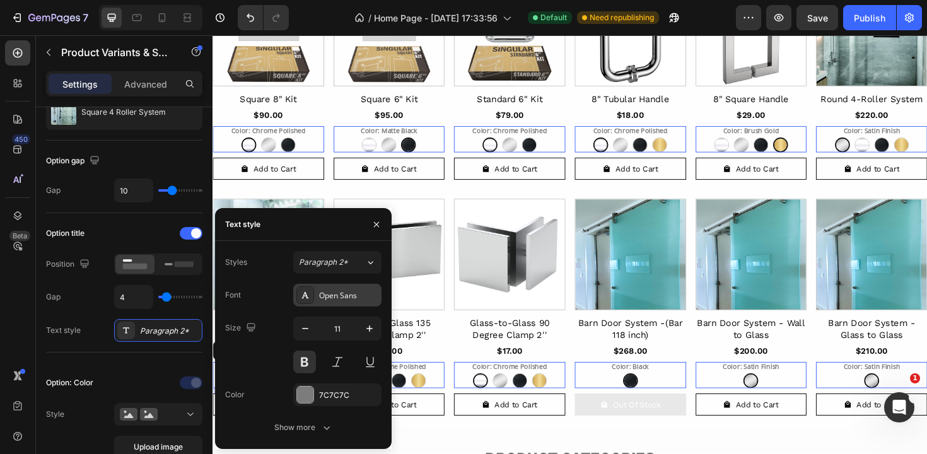
click at [340, 301] on div "Open Sans" at bounding box center [337, 295] width 88 height 23
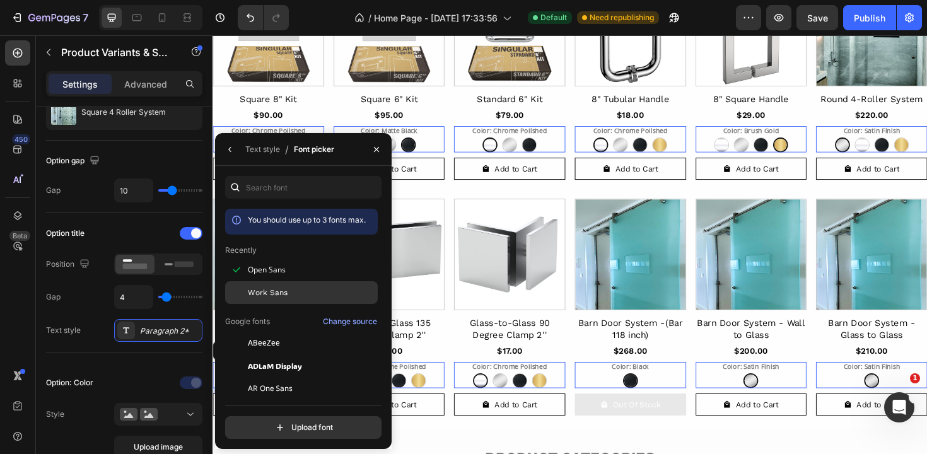
click at [289, 293] on div "Work Sans" at bounding box center [311, 292] width 127 height 11
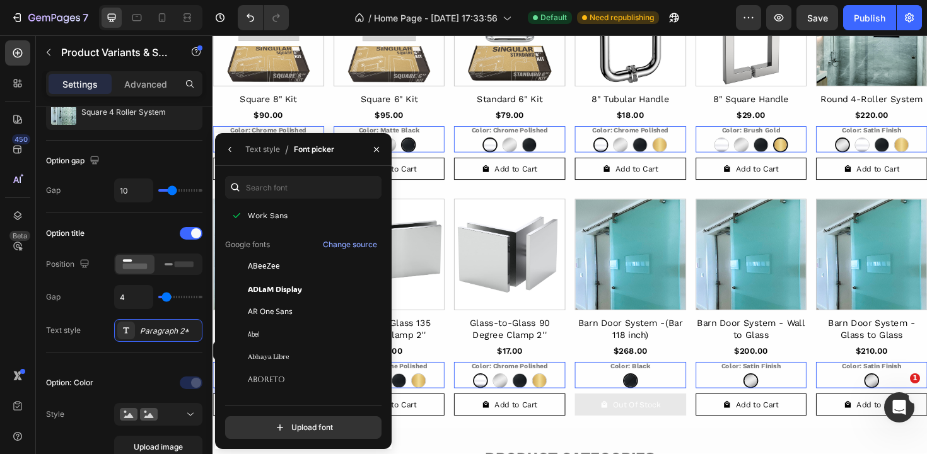
scroll to position [11, 0]
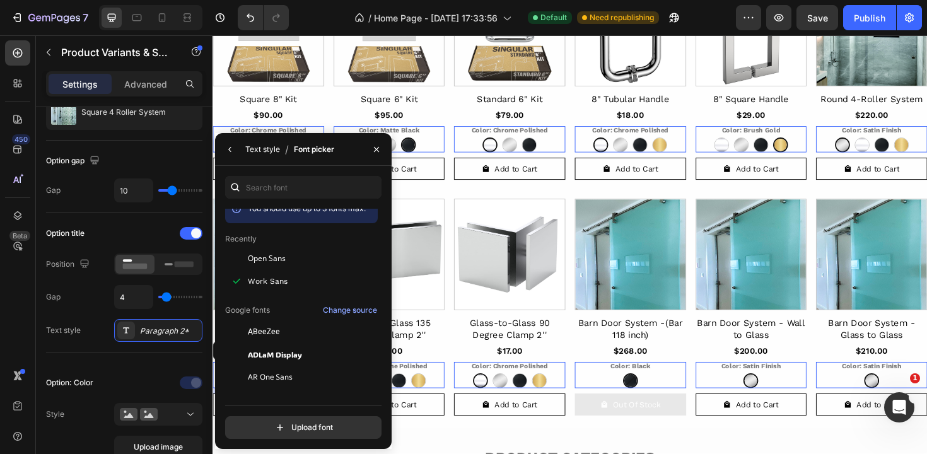
click at [250, 152] on div "Text style" at bounding box center [262, 149] width 35 height 11
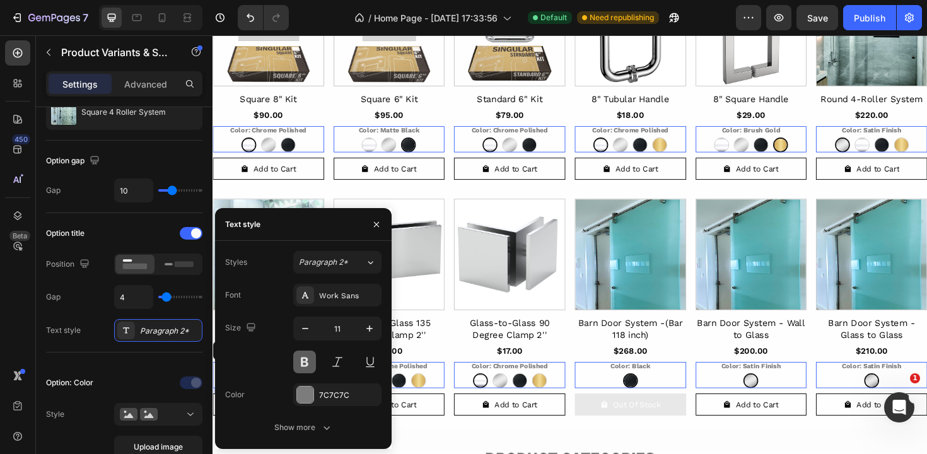
click at [309, 356] on button at bounding box center [304, 362] width 23 height 23
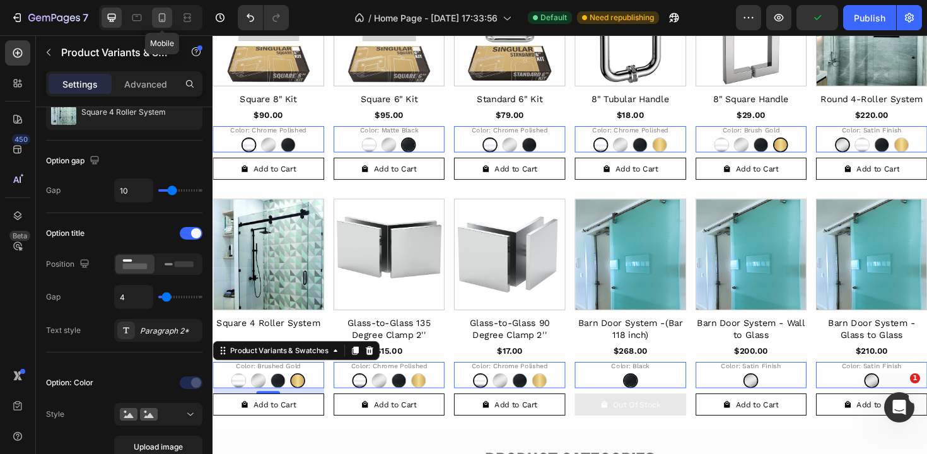
click at [158, 19] on icon at bounding box center [162, 17] width 13 height 13
type input "12"
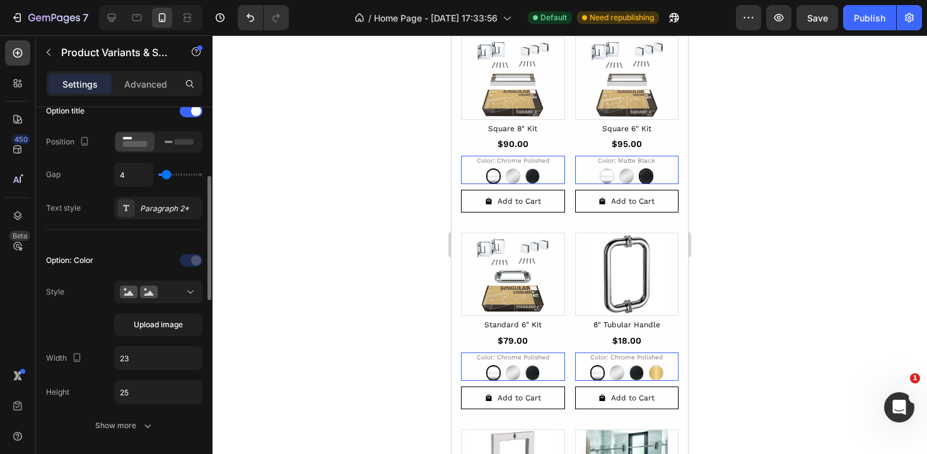
scroll to position [228, 0]
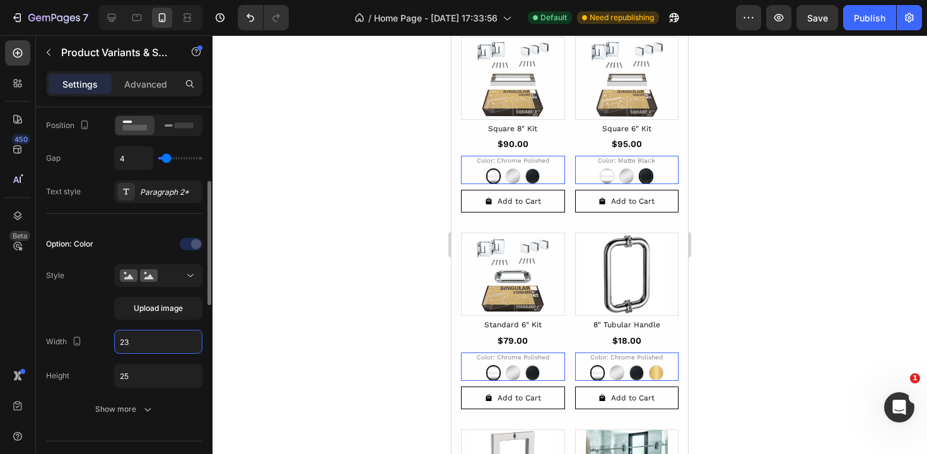
click at [139, 348] on input "23" at bounding box center [158, 341] width 87 height 23
type input "25"
click at [133, 17] on icon at bounding box center [136, 18] width 9 height 7
type input "14"
type input "64"
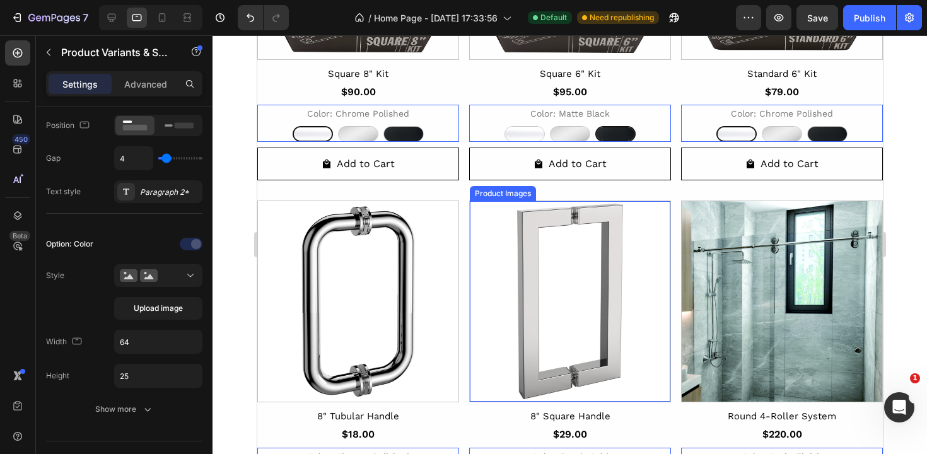
scroll to position [835, 0]
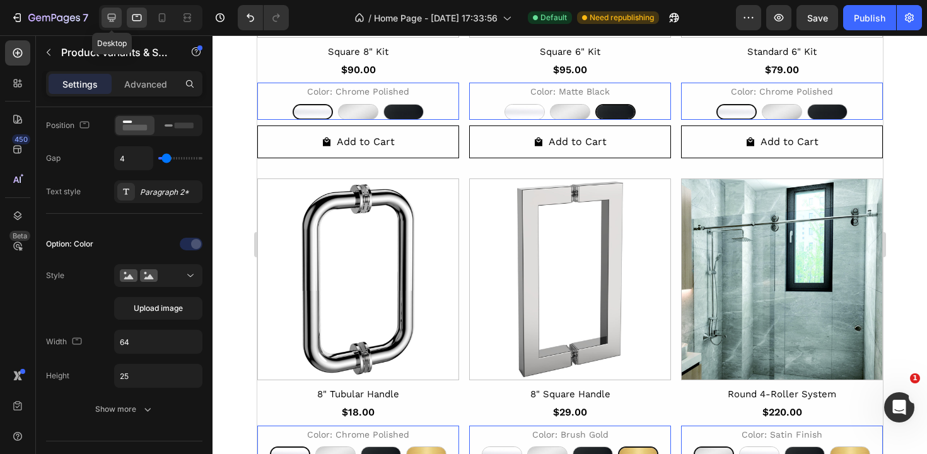
click at [112, 16] on icon at bounding box center [111, 17] width 13 height 13
type input "11"
type input "25"
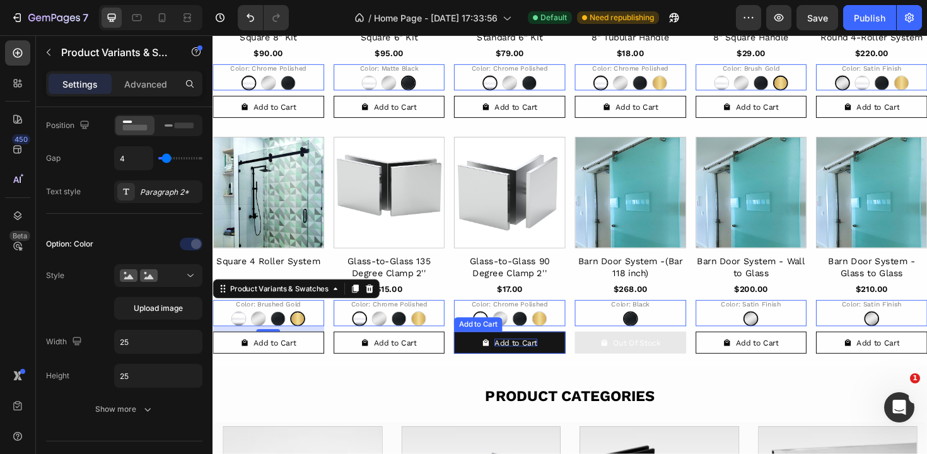
scroll to position [756, 0]
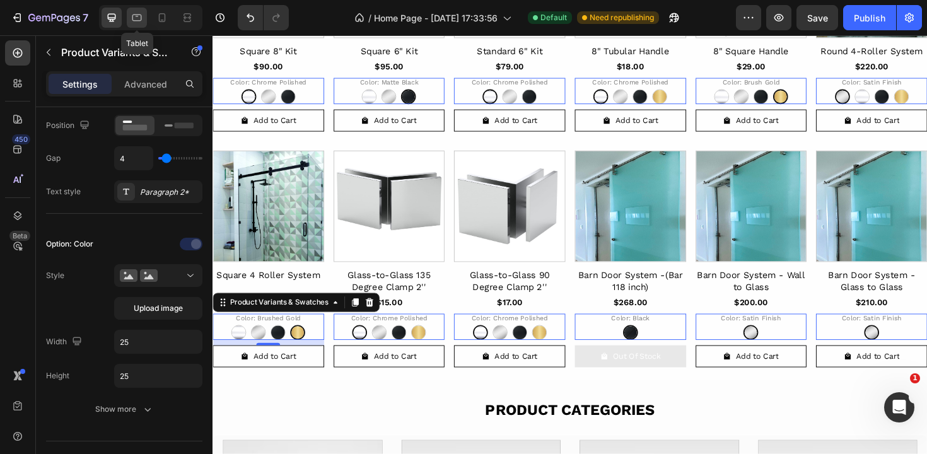
click at [141, 18] on icon at bounding box center [136, 18] width 9 height 7
type input "14"
type input "64"
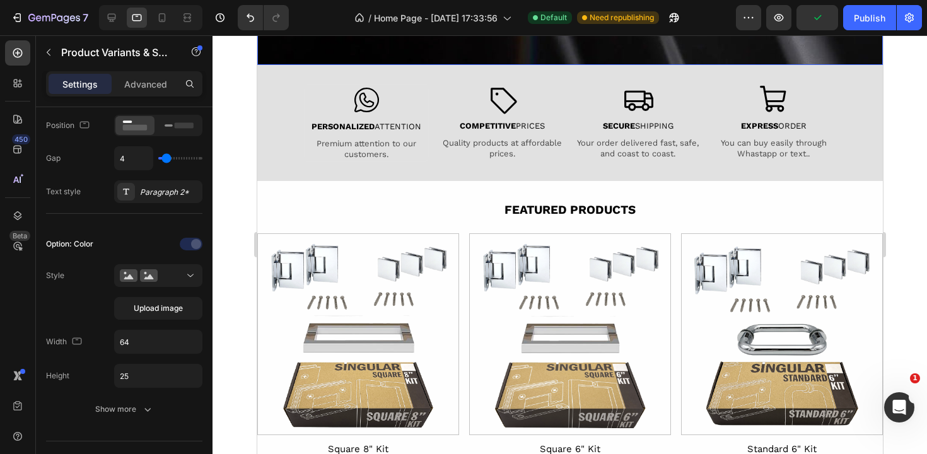
scroll to position [429, 0]
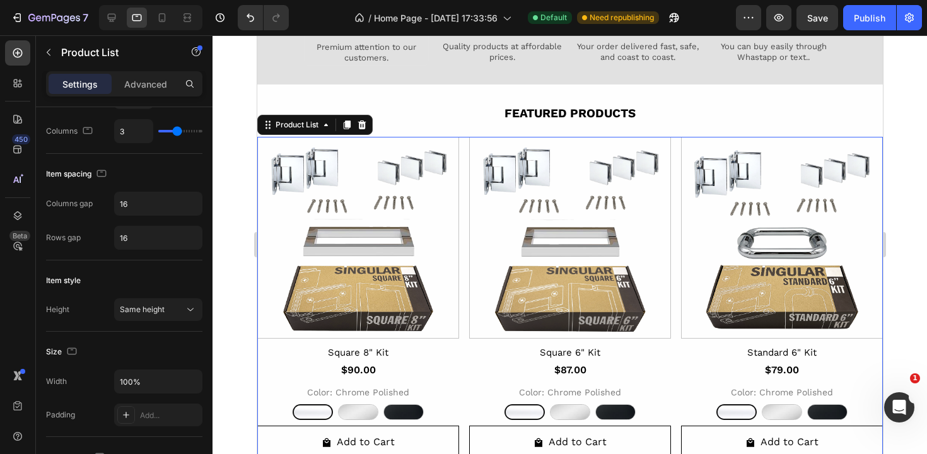
scroll to position [0, 0]
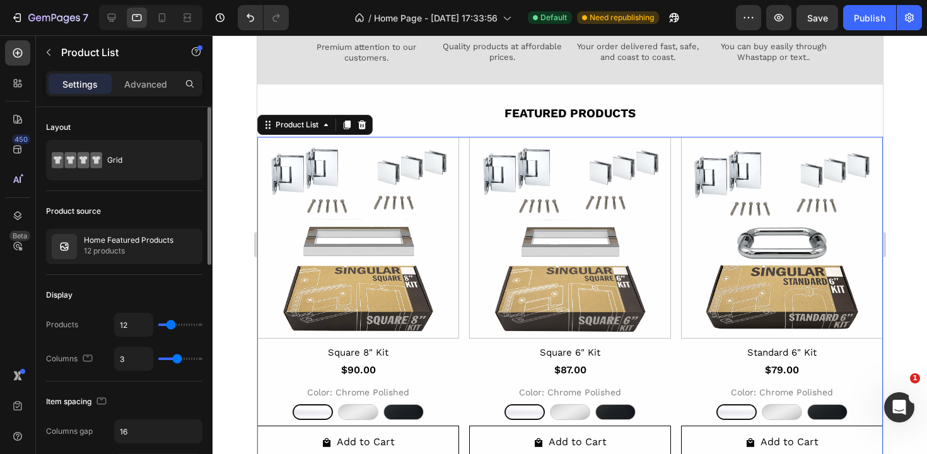
type input "4"
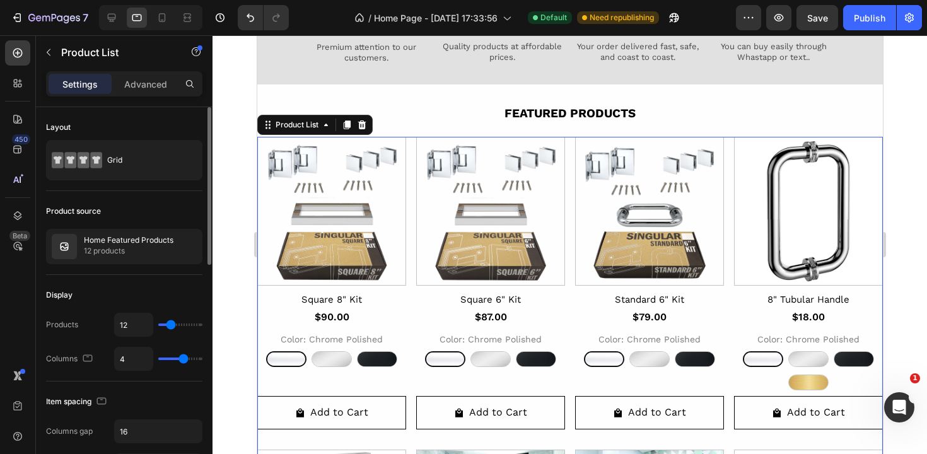
type input "5"
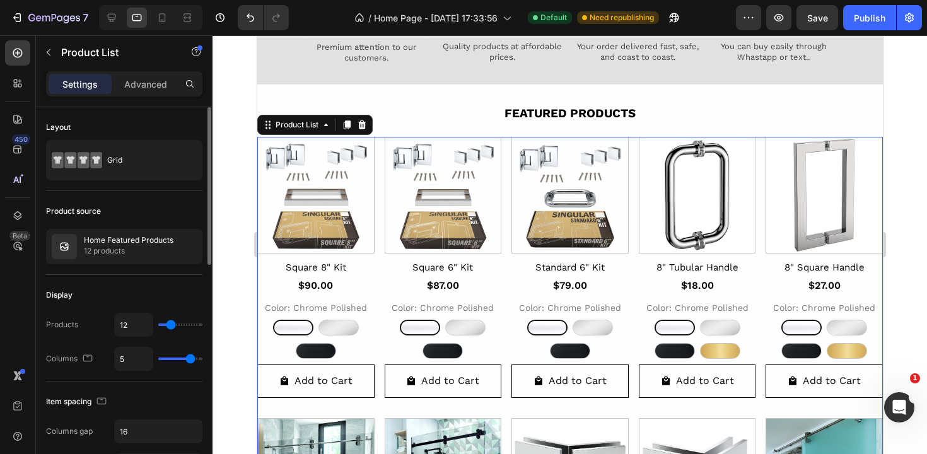
type input "6"
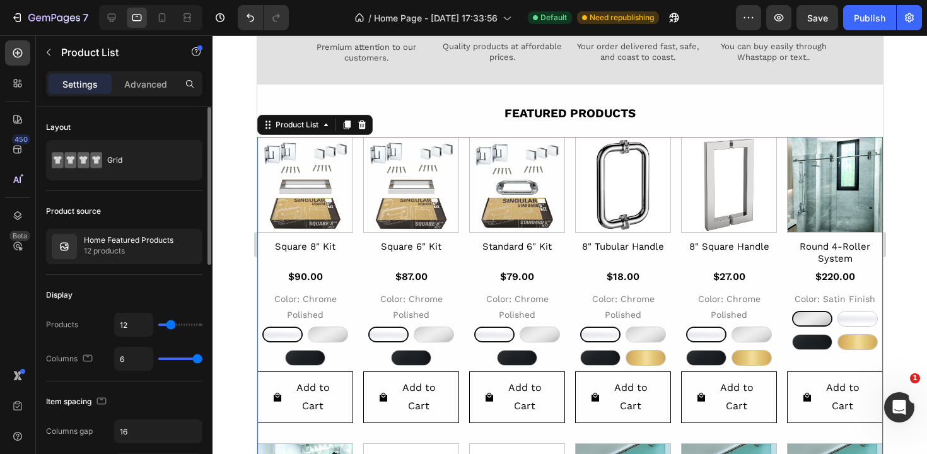
drag, startPoint x: 179, startPoint y: 356, endPoint x: 201, endPoint y: 357, distance: 21.4
type input "6"
click at [201, 358] on input "range" at bounding box center [180, 359] width 44 height 3
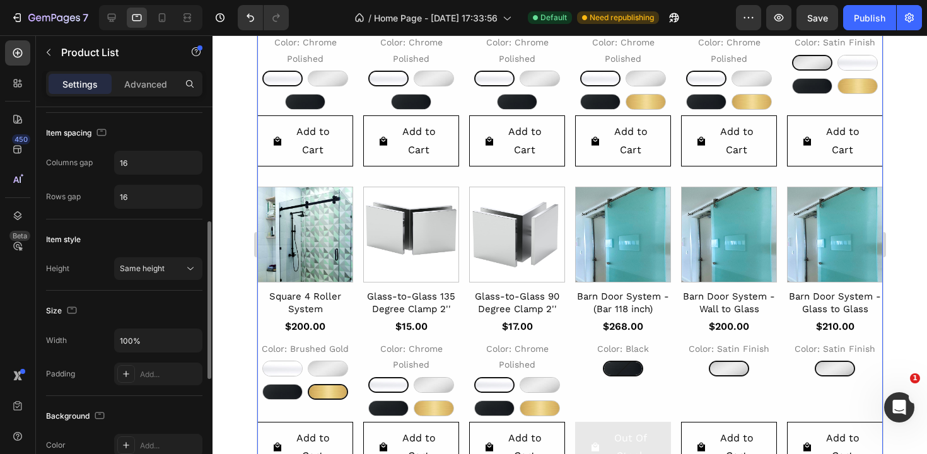
scroll to position [291, 0]
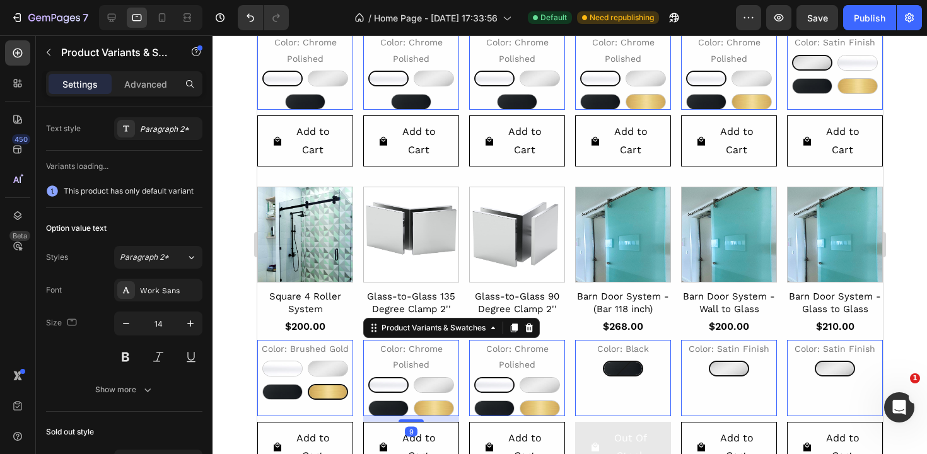
click at [352, 67] on legend "Color: Chrome Polished" at bounding box center [305, 50] width 96 height 34
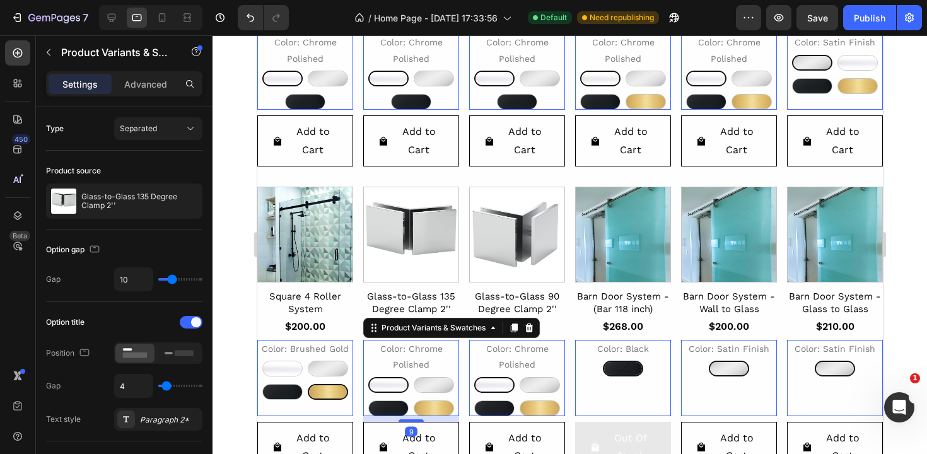
click at [352, 86] on div "Chrome Polished Chrome Polished Brushed Nickel Brushed Nickel Matte Black Matte…" at bounding box center [305, 90] width 96 height 39
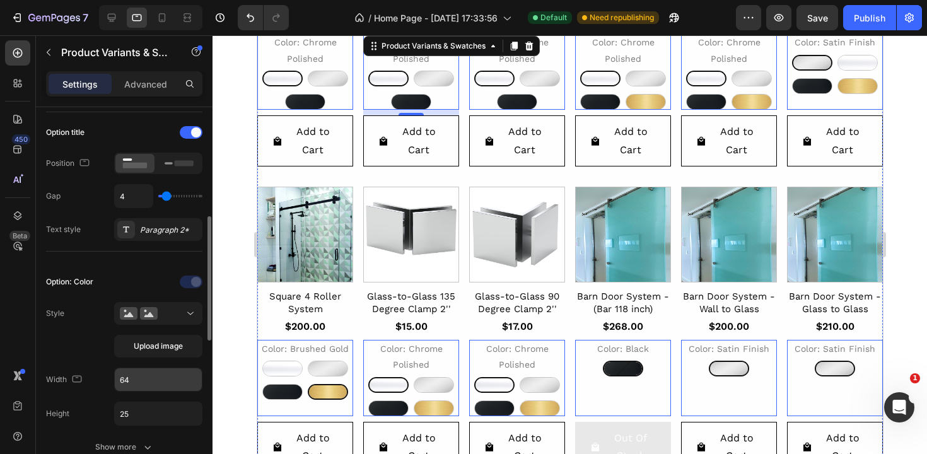
scroll to position [226, 0]
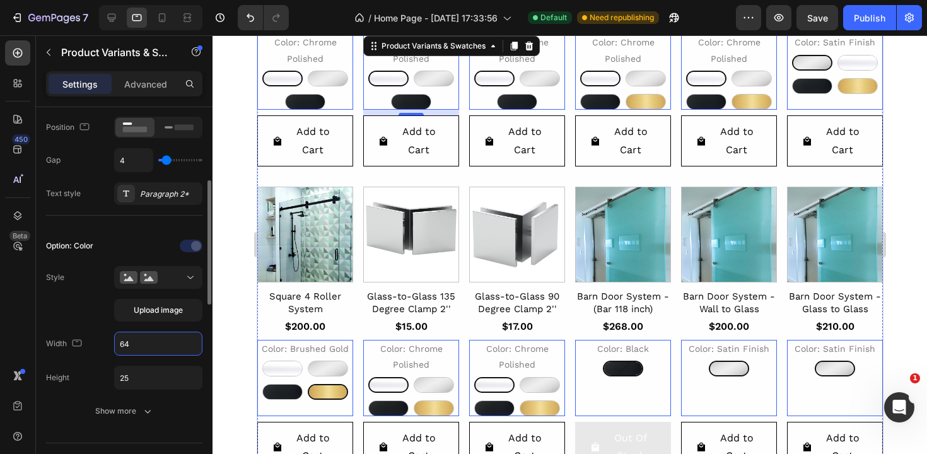
click at [137, 346] on input "64" at bounding box center [158, 343] width 87 height 23
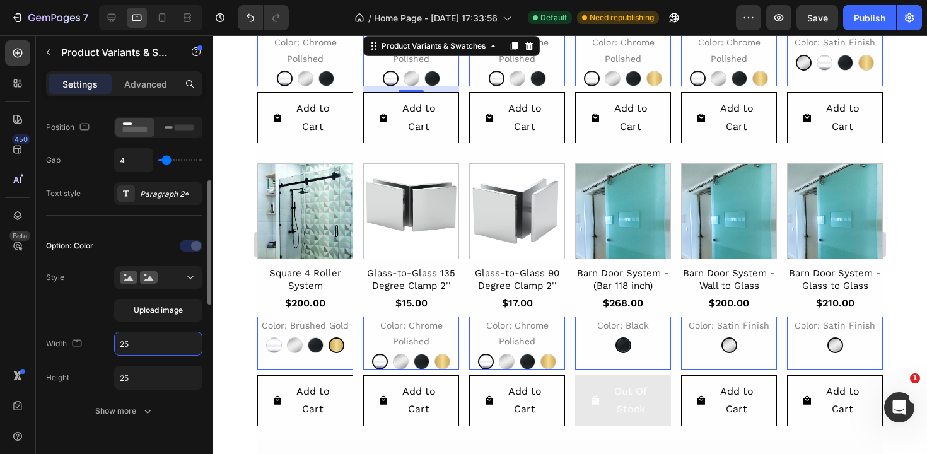
scroll to position [102, 0]
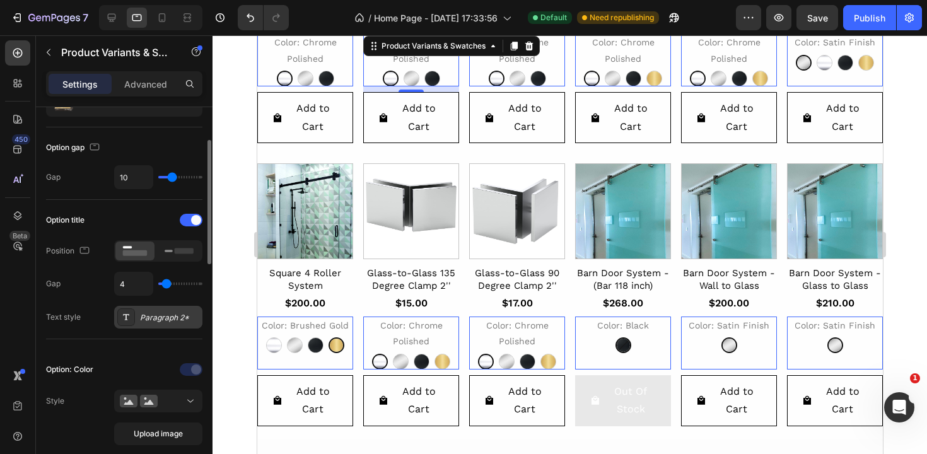
type input "25"
click at [160, 320] on div "Paragraph 2*" at bounding box center [169, 317] width 59 height 11
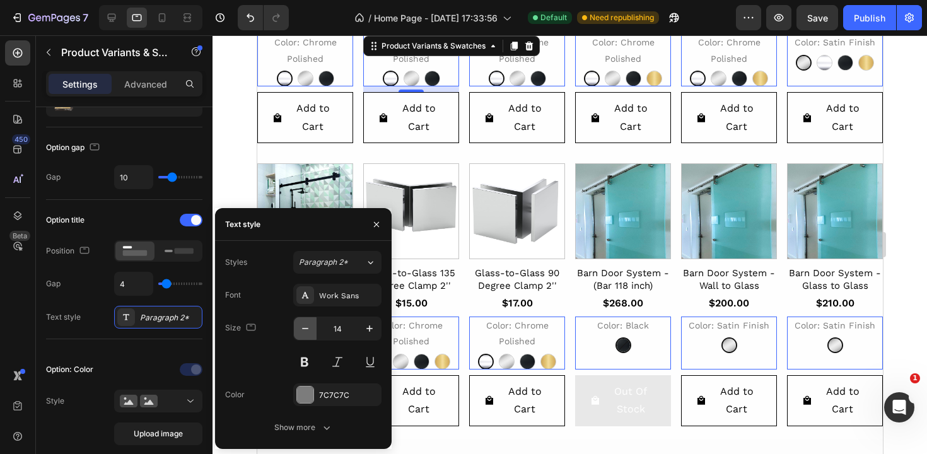
click at [308, 330] on icon "button" at bounding box center [305, 328] width 13 height 13
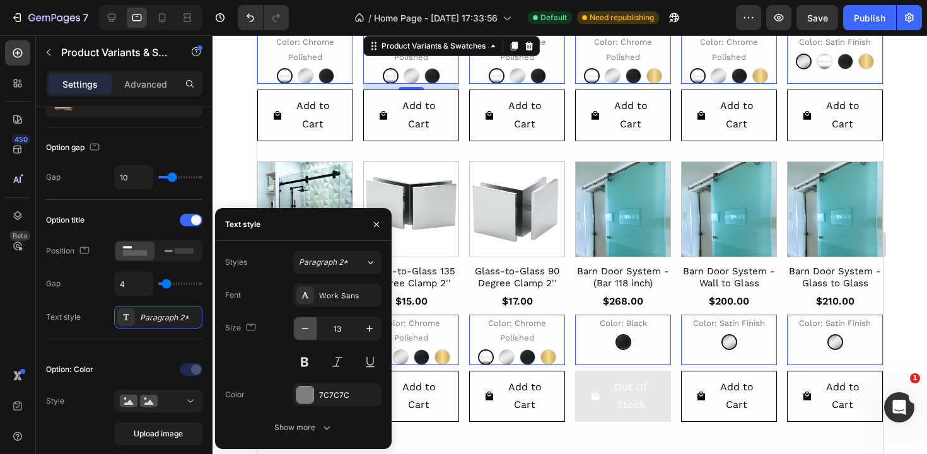
click at [308, 330] on icon "button" at bounding box center [305, 328] width 13 height 13
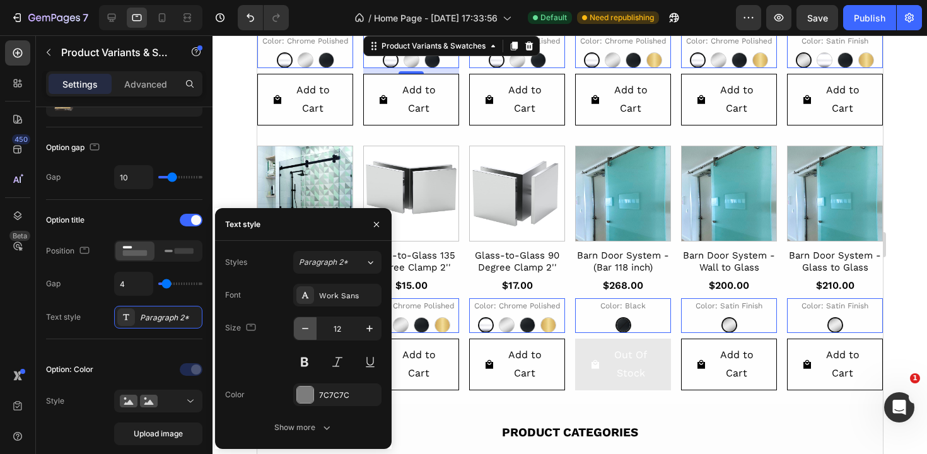
scroll to position [685, 0]
click at [308, 330] on icon "button" at bounding box center [305, 328] width 13 height 13
type input "11"
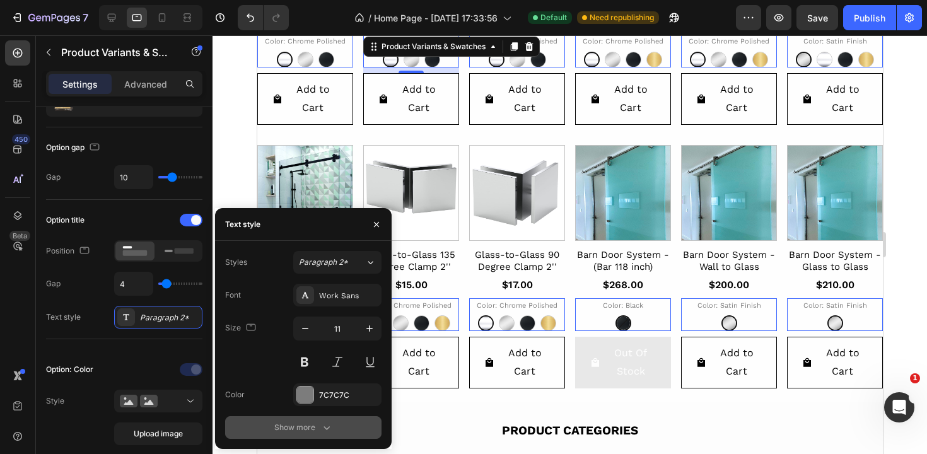
click at [327, 422] on icon "button" at bounding box center [326, 427] width 13 height 13
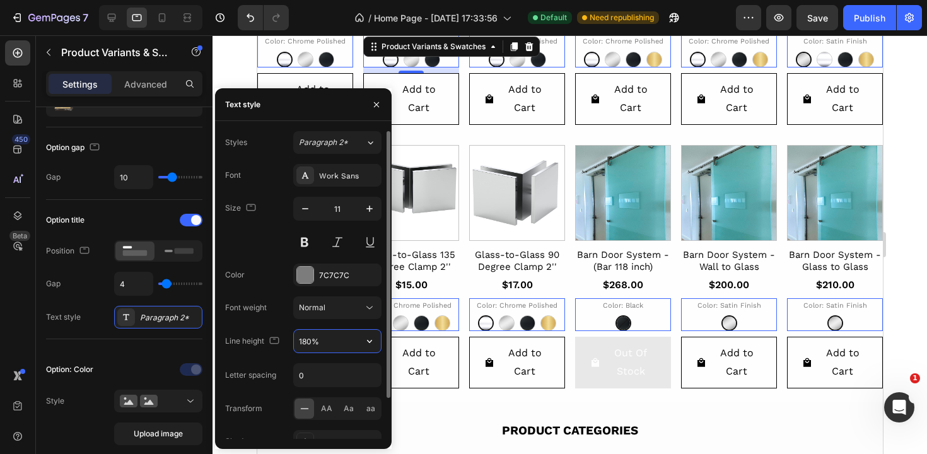
click at [322, 346] on input "180%" at bounding box center [337, 341] width 87 height 23
click at [367, 346] on icon "button" at bounding box center [369, 341] width 13 height 13
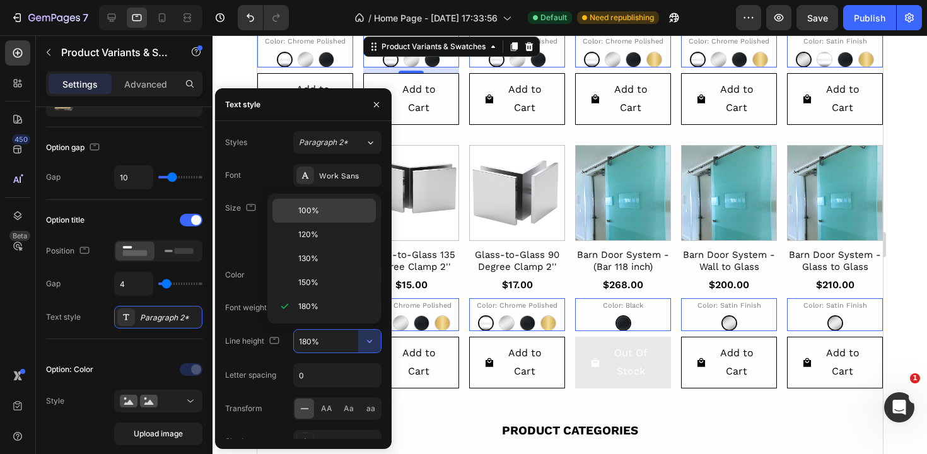
click at [301, 212] on span "100%" at bounding box center [308, 210] width 21 height 11
type input "100%"
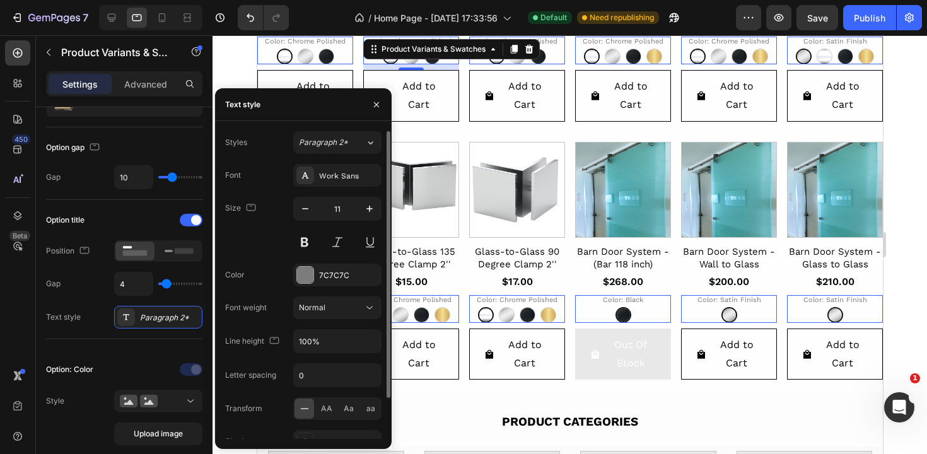
scroll to position [47, 0]
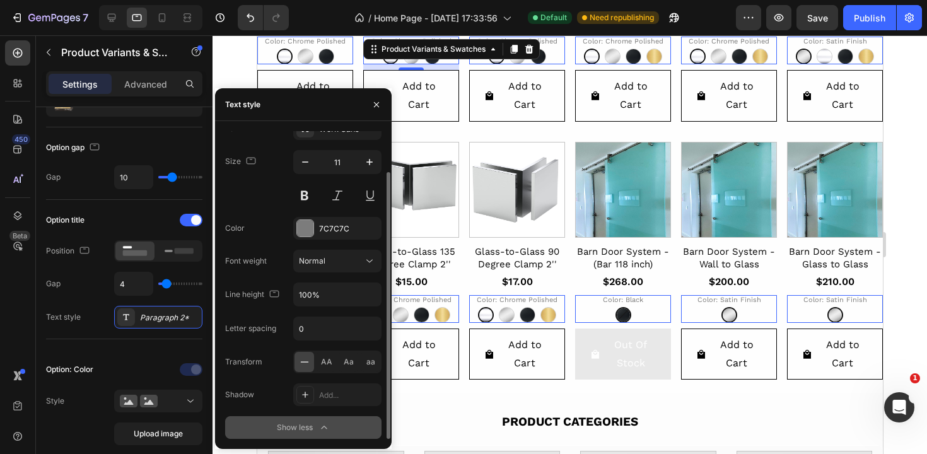
click at [312, 410] on div "Font Work Sans Size 11 Color 7C7C7C Font weight Normal Line height 100% Letter …" at bounding box center [303, 278] width 156 height 322
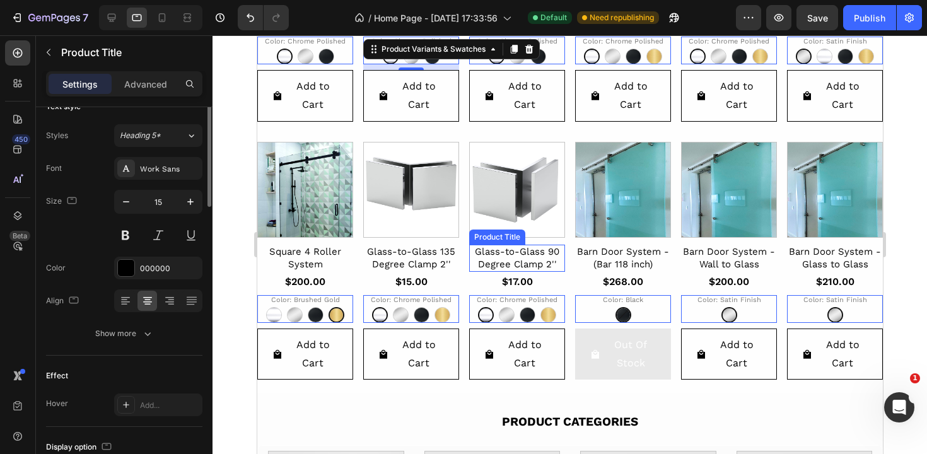
scroll to position [0, 0]
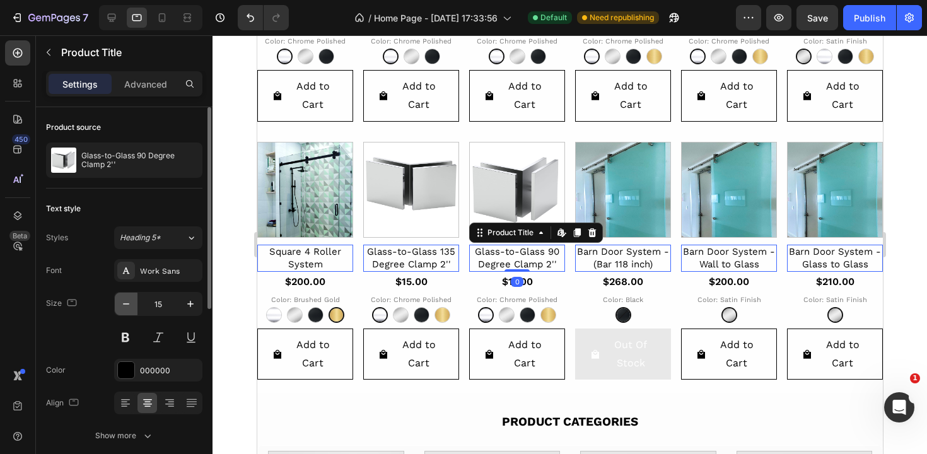
click at [127, 305] on icon "button" at bounding box center [126, 304] width 13 height 13
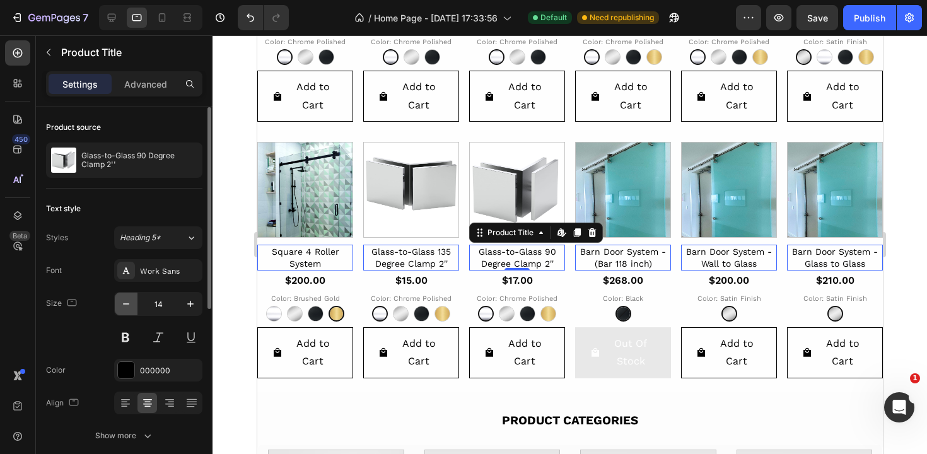
click at [127, 305] on icon "button" at bounding box center [126, 304] width 13 height 13
type input "13"
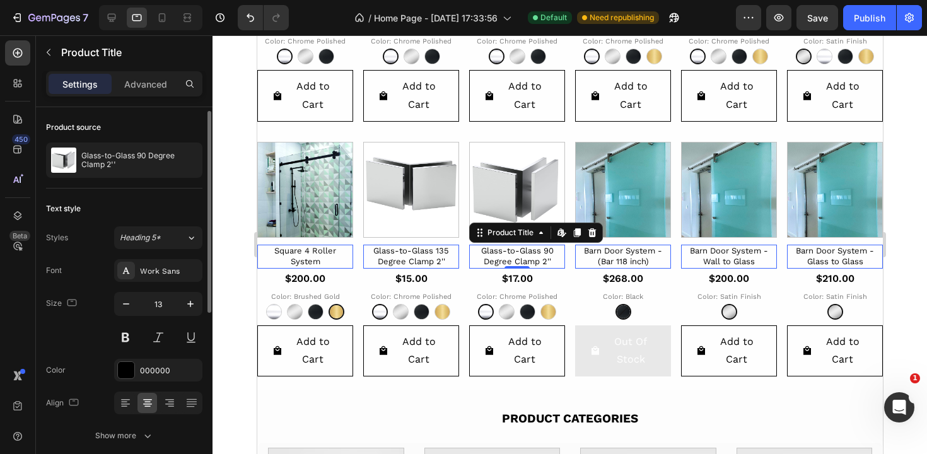
scroll to position [24, 0]
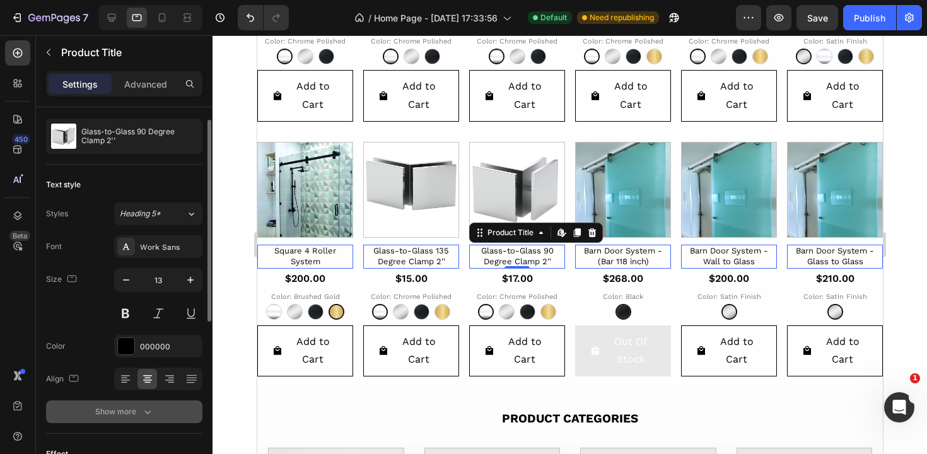
click at [143, 412] on icon "button" at bounding box center [147, 411] width 13 height 13
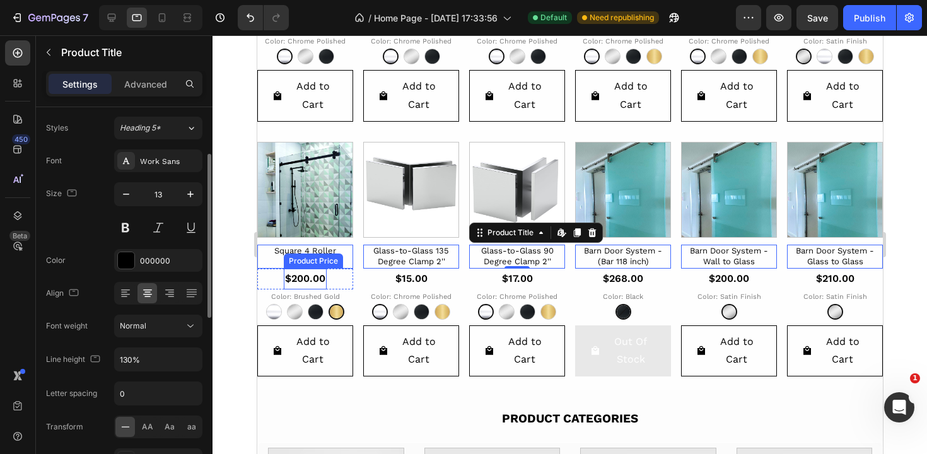
scroll to position [0, 0]
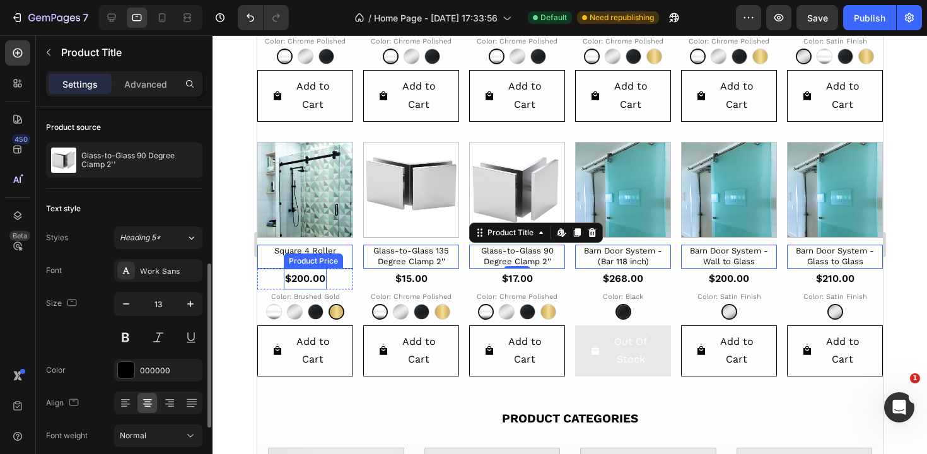
click at [313, 35] on div "$200.00" at bounding box center [304, 24] width 37 height 21
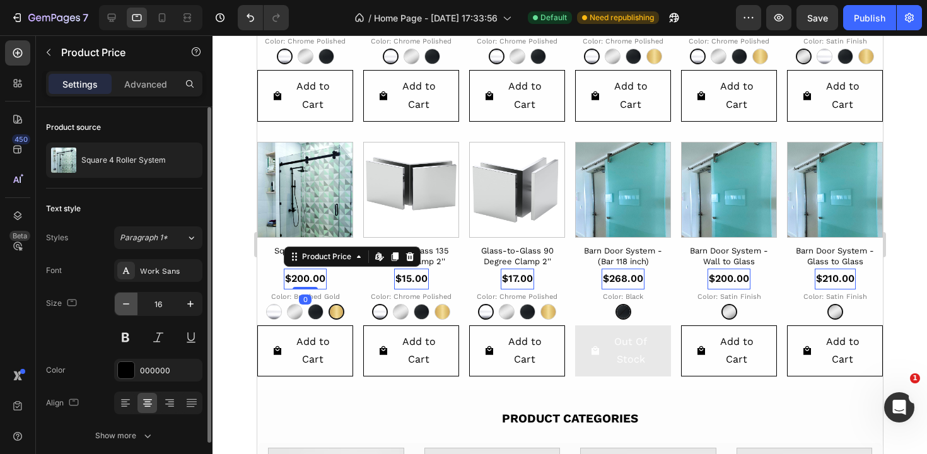
click at [127, 308] on icon "button" at bounding box center [126, 304] width 13 height 13
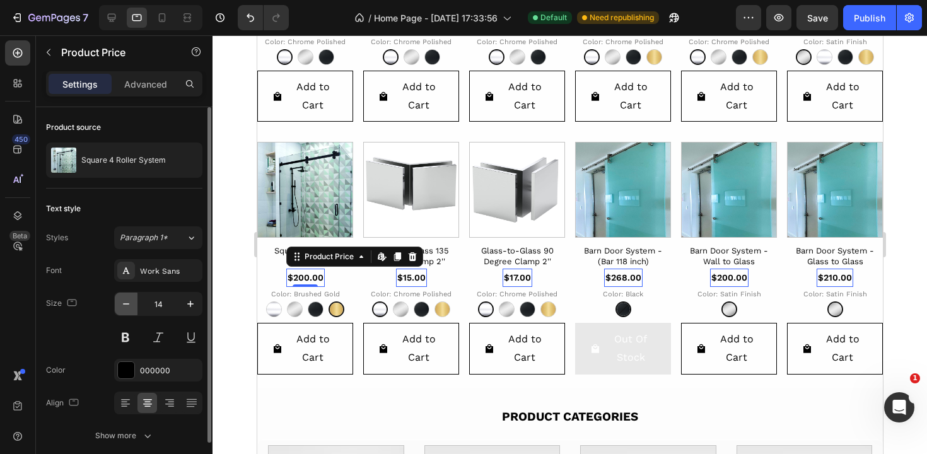
click at [127, 308] on icon "button" at bounding box center [126, 304] width 13 height 13
type input "13"
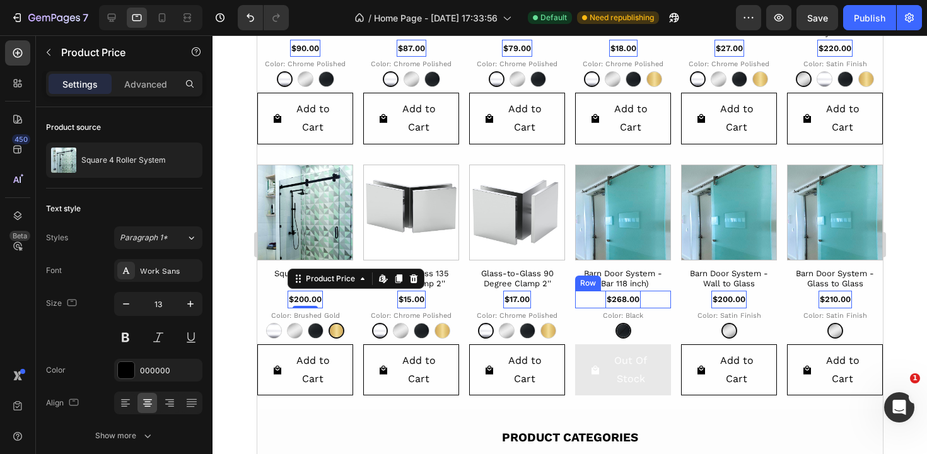
scroll to position [687, 0]
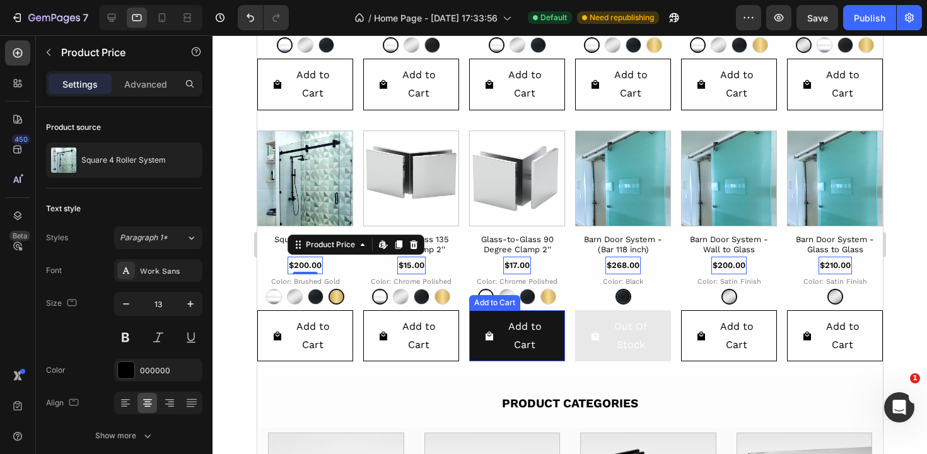
click at [352, 110] on button "Add to Cart" at bounding box center [305, 85] width 96 height 52
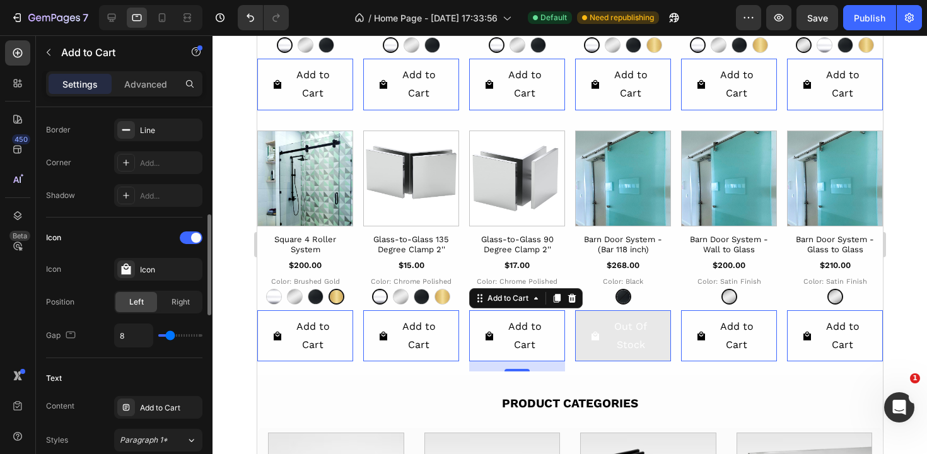
scroll to position [483, 0]
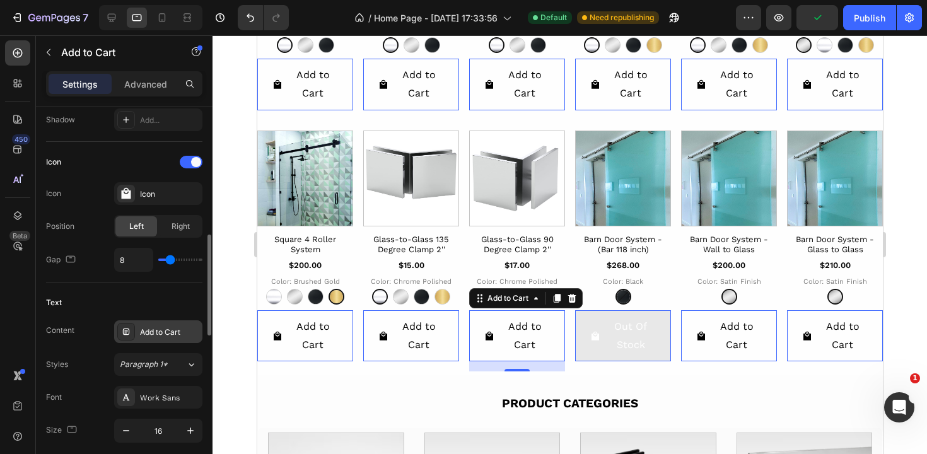
click at [153, 339] on div "Add to Cart" at bounding box center [158, 331] width 88 height 23
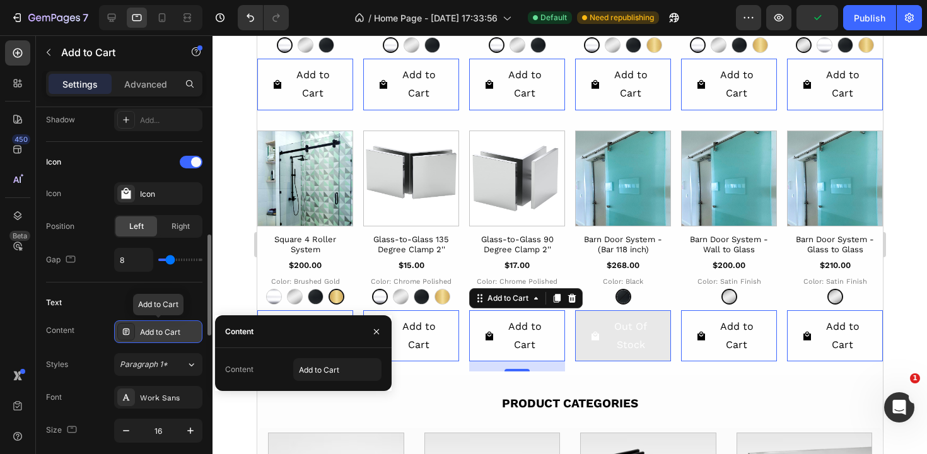
click at [153, 339] on div "Add to Cart" at bounding box center [158, 331] width 88 height 23
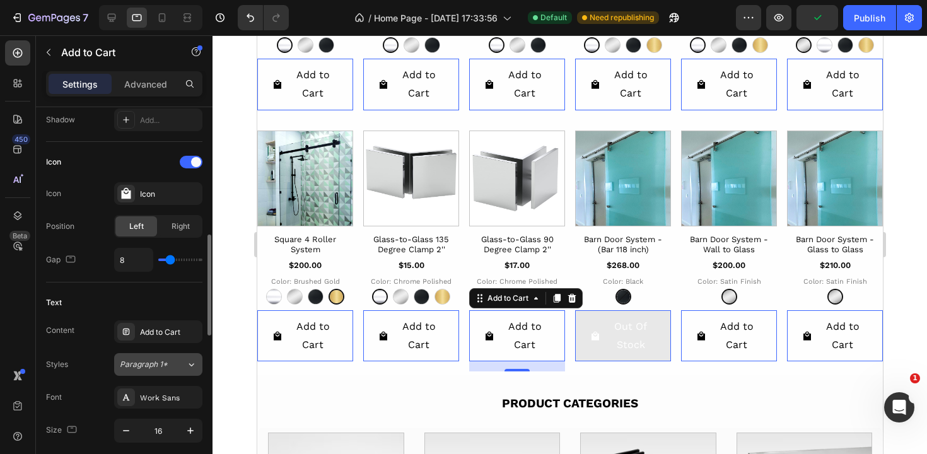
click at [158, 370] on span "Paragraph 1*" at bounding box center [144, 364] width 48 height 11
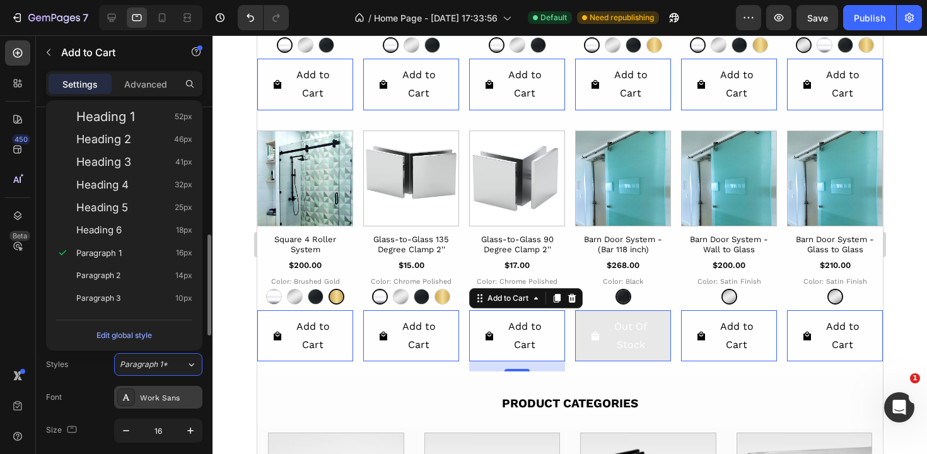
click at [155, 396] on div "Work Sans" at bounding box center [169, 397] width 59 height 11
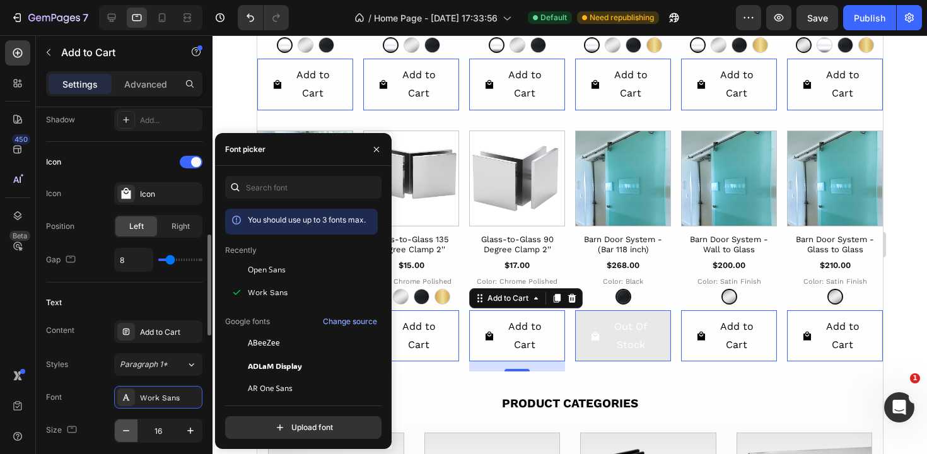
click at [125, 433] on icon "button" at bounding box center [126, 430] width 13 height 13
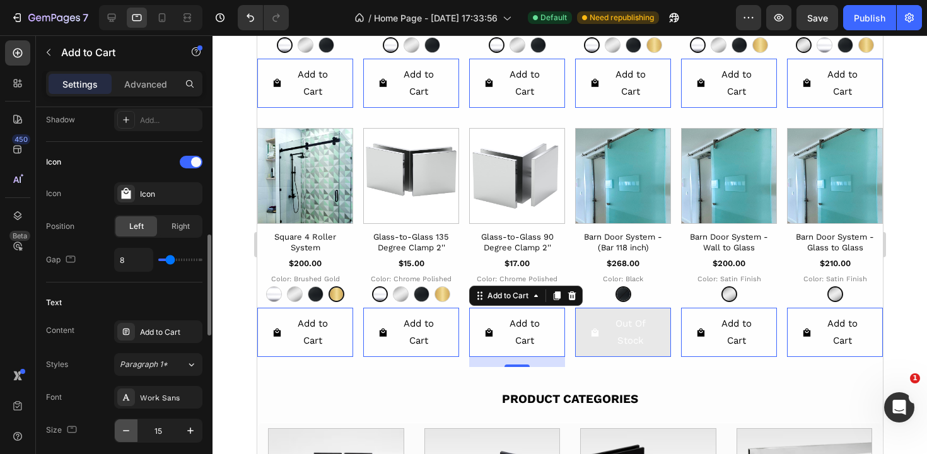
click at [125, 433] on icon "button" at bounding box center [126, 430] width 13 height 13
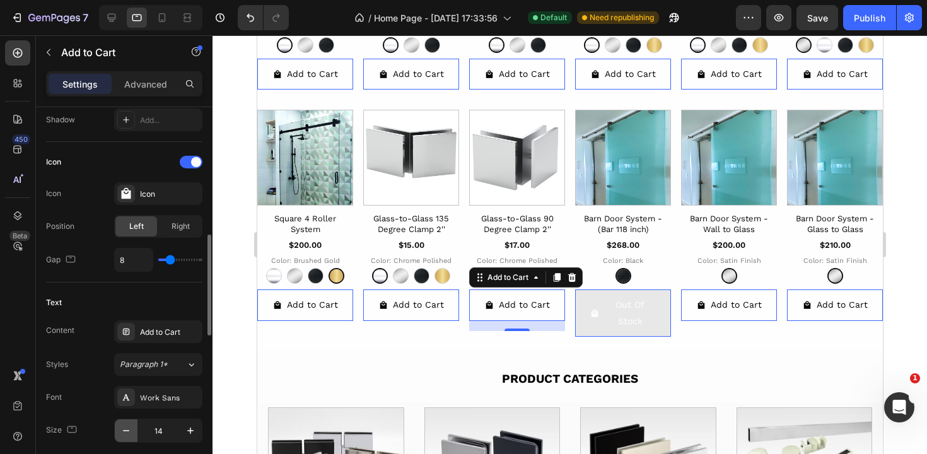
click at [125, 433] on icon "button" at bounding box center [126, 430] width 13 height 13
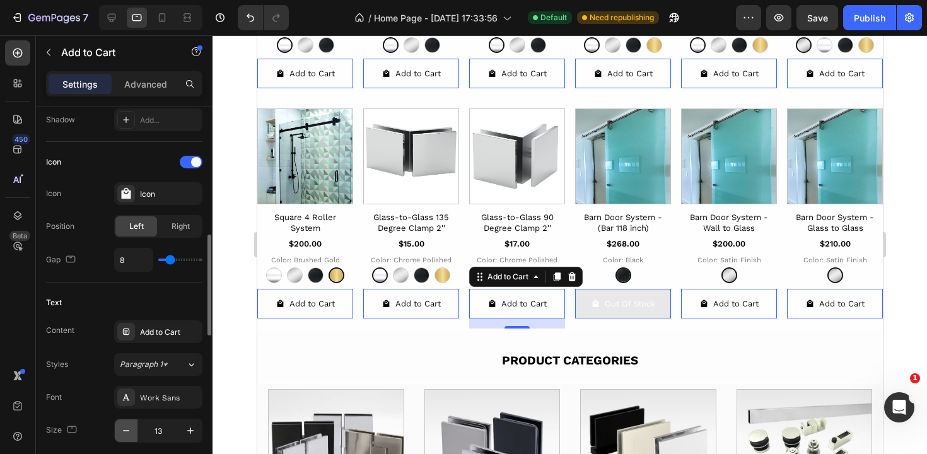
click at [125, 433] on icon "button" at bounding box center [126, 430] width 13 height 13
type input "12"
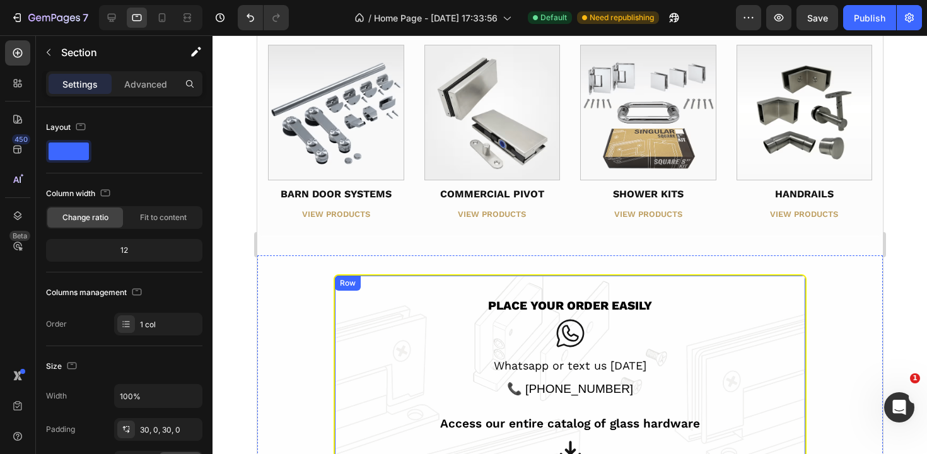
scroll to position [1244, 0]
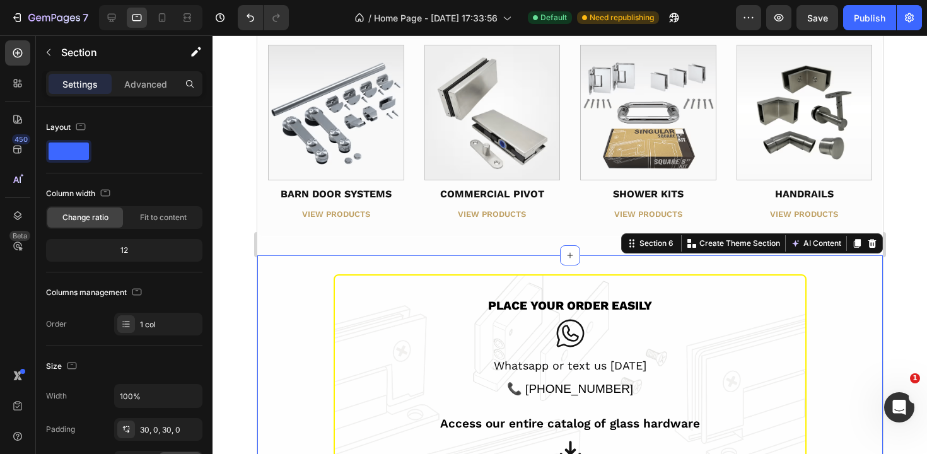
click at [590, 255] on div "PLACE YOUR ORDER EASILY Text Block Icon Whatsapp or text us [DATE] Text Block 📞…" at bounding box center [570, 388] width 626 height 267
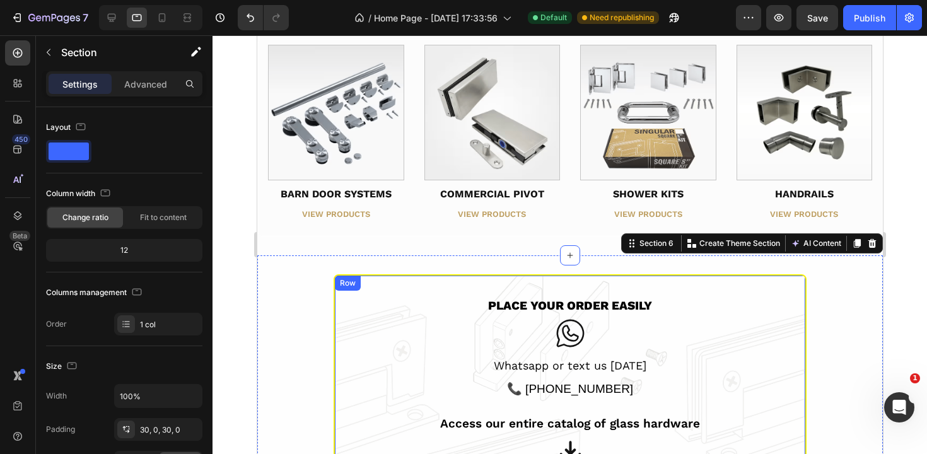
scroll to position [1467, 0]
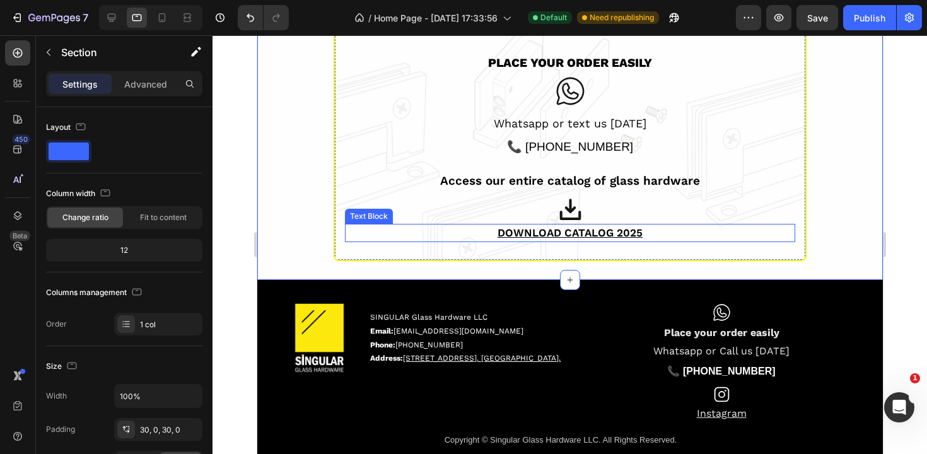
click at [645, 234] on p "DOWNLOAD CATALOG 2025" at bounding box center [570, 233] width 448 height 16
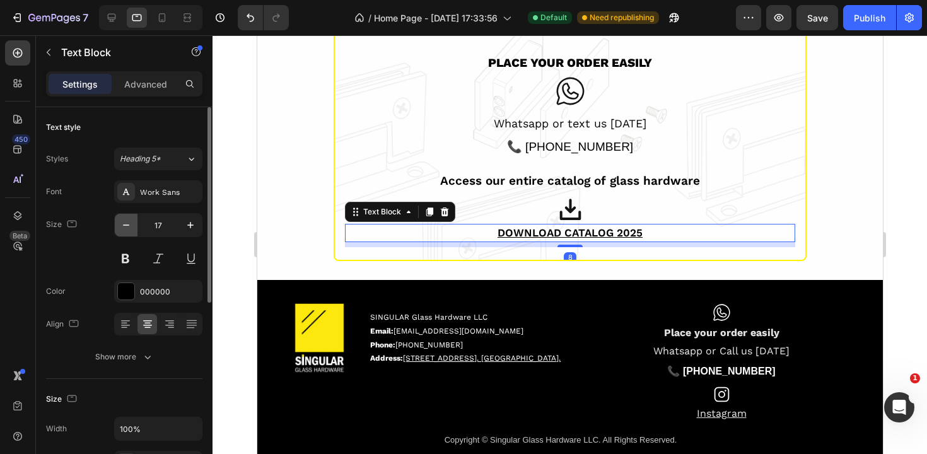
click at [132, 227] on icon "button" at bounding box center [126, 225] width 13 height 13
type input "15"
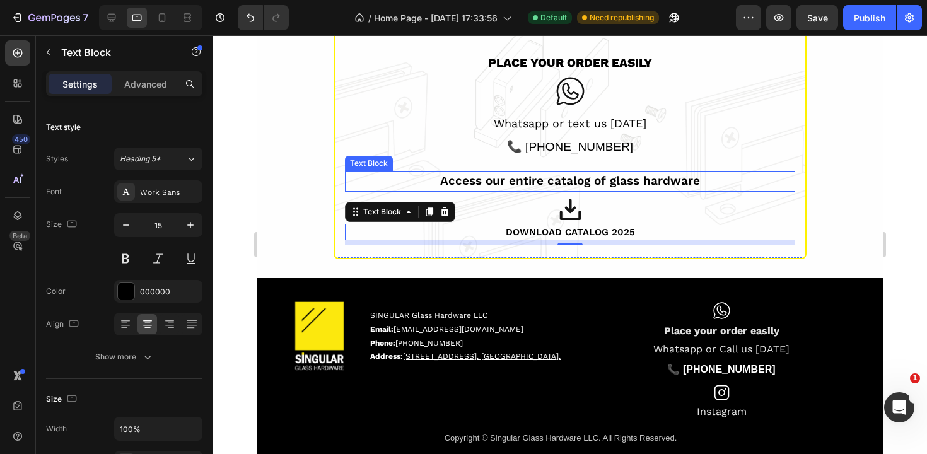
click at [657, 187] on div "Access our entire catalog of glass hardware" at bounding box center [569, 181] width 450 height 21
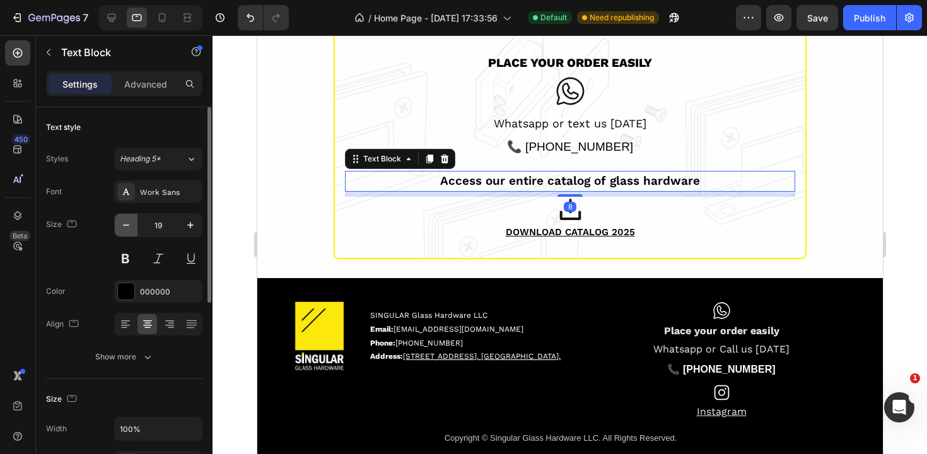
click at [129, 223] on icon "button" at bounding box center [126, 225] width 13 height 13
type input "17"
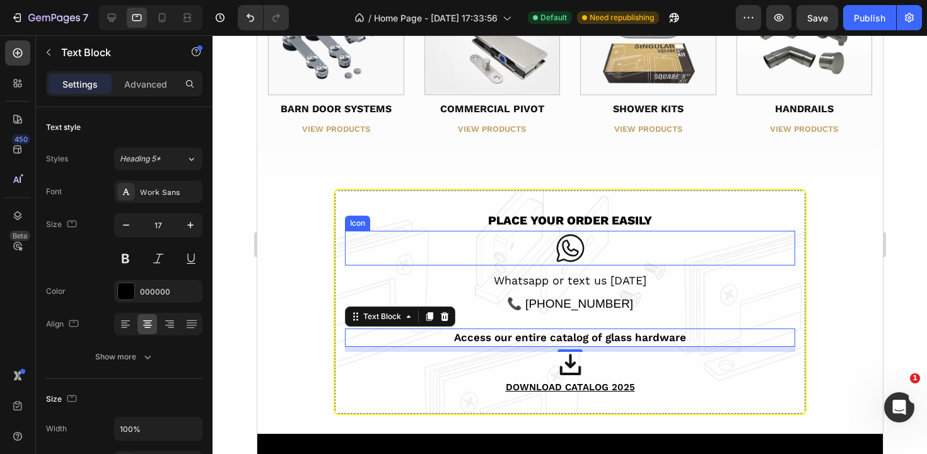
scroll to position [1327, 0]
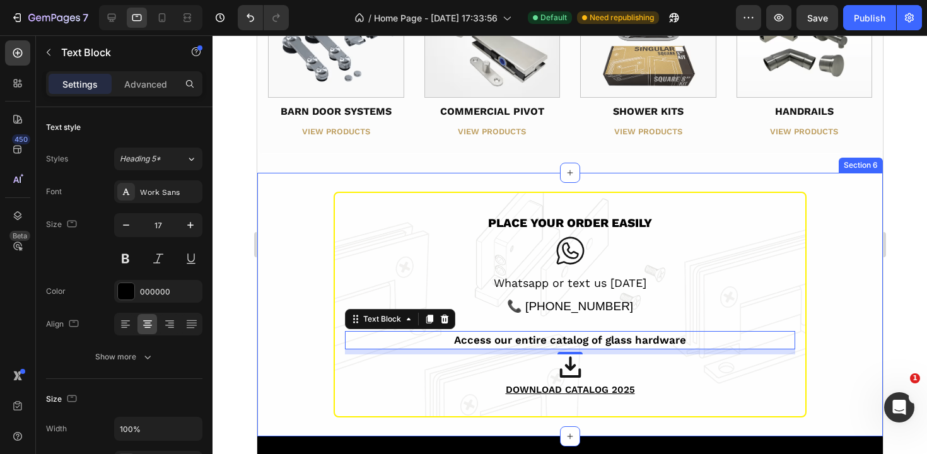
click at [815, 228] on div "PLACE YOUR ORDER EASILY Text Block Icon Whatsapp or text us [DATE] Text Block 📞…" at bounding box center [570, 305] width 626 height 226
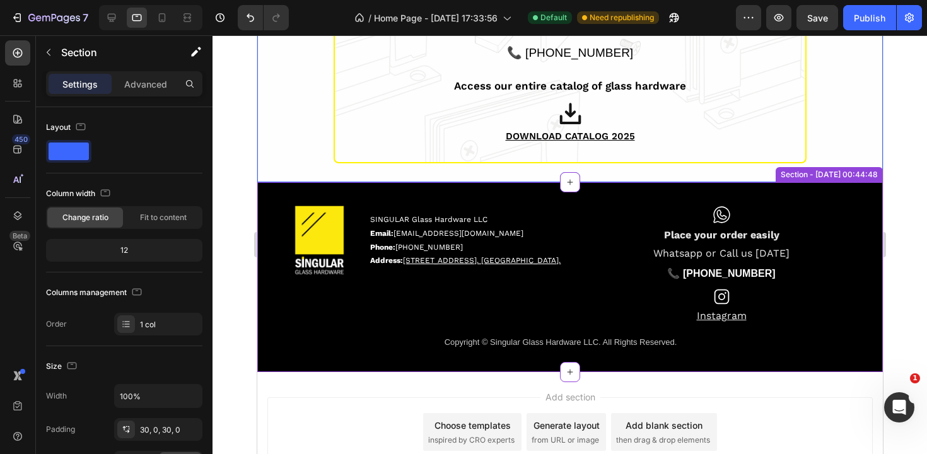
scroll to position [1564, 0]
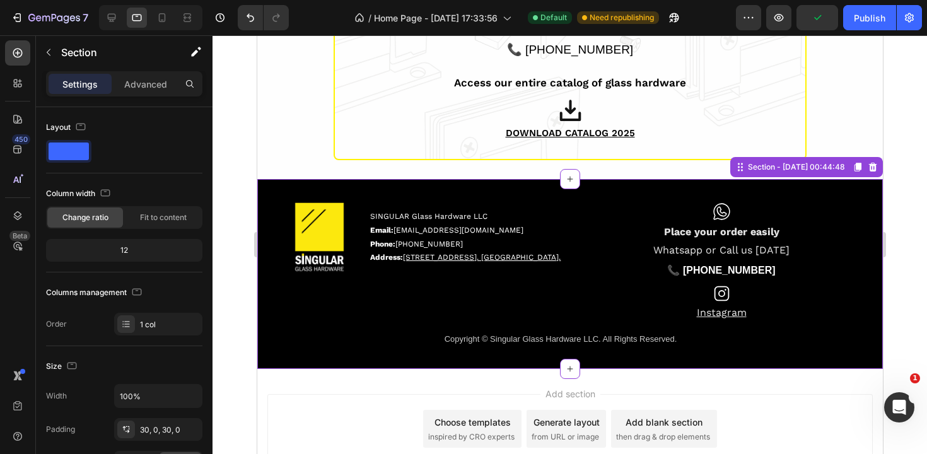
click at [752, 310] on p "Instagram" at bounding box center [720, 313] width 295 height 18
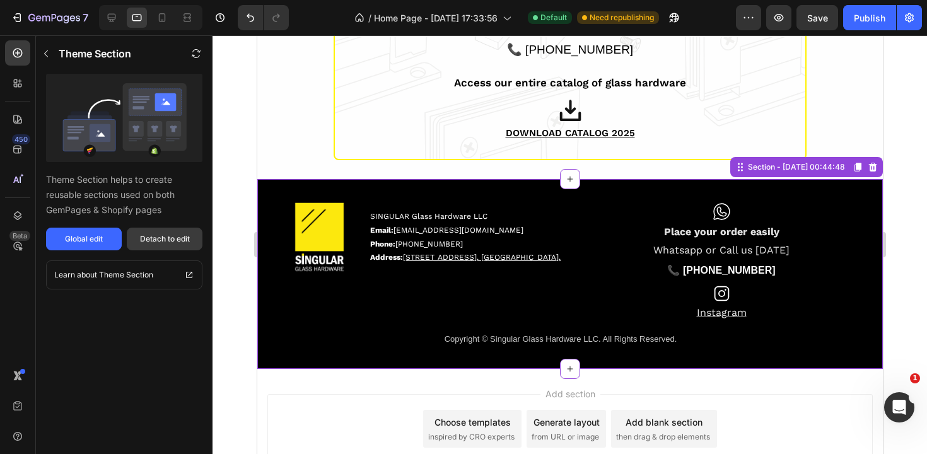
click at [166, 235] on div "Detach to edit" at bounding box center [165, 238] width 50 height 11
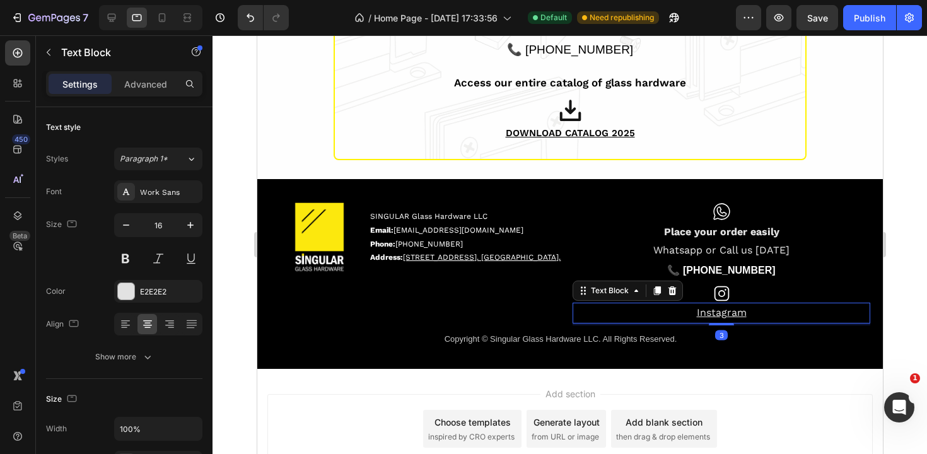
click at [752, 312] on p "Instagram" at bounding box center [720, 313] width 295 height 18
click at [124, 226] on icon "button" at bounding box center [126, 225] width 13 height 13
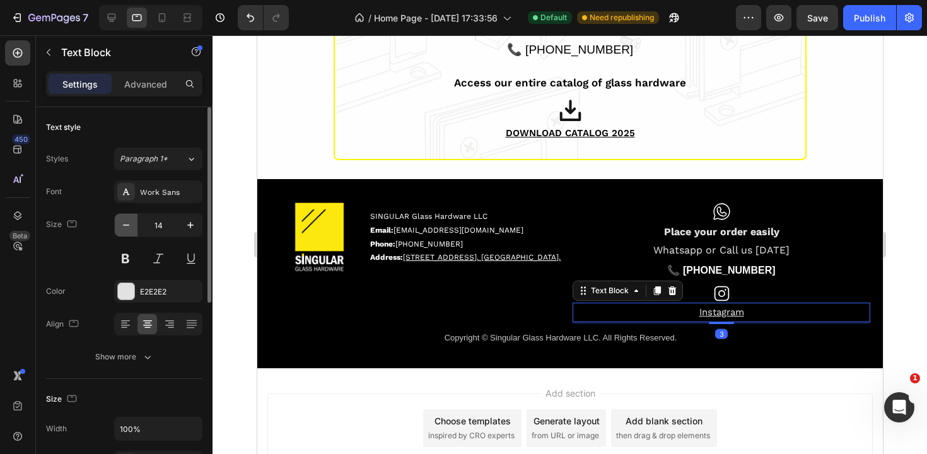
click at [124, 226] on icon "button" at bounding box center [126, 225] width 13 height 13
type input "13"
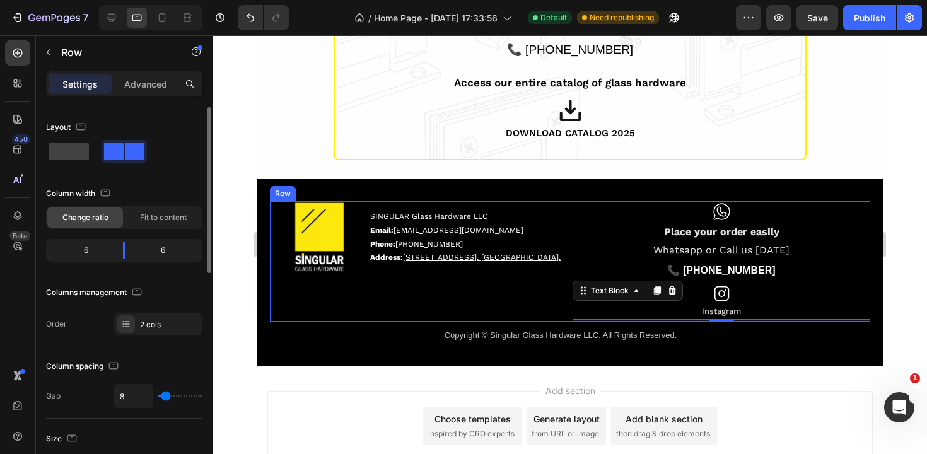
click at [446, 291] on div "Image SINGULAR Glass Hardware LLC Email: [EMAIL_ADDRESS][DOMAIN_NAME] Phone: [P…" at bounding box center [418, 261] width 298 height 120
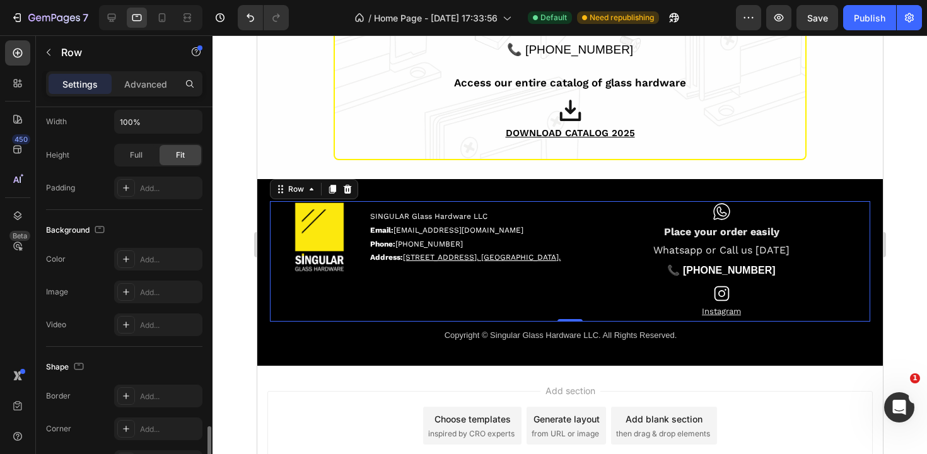
scroll to position [498, 0]
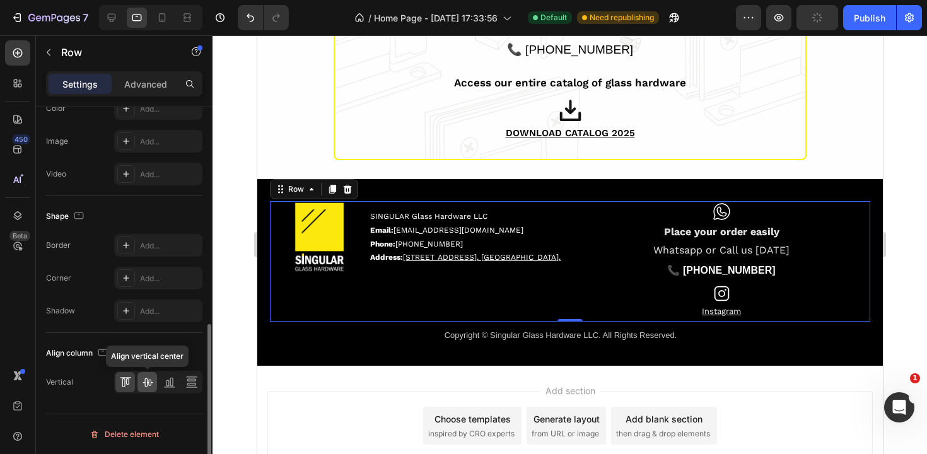
click at [149, 384] on icon at bounding box center [147, 382] width 13 height 13
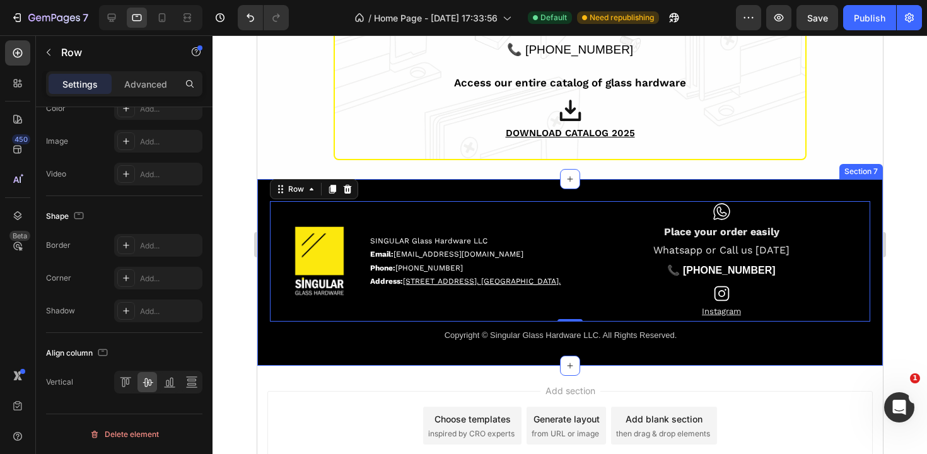
click at [720, 354] on div "Image SINGULAR Glass Hardware LLC Email: [EMAIL_ADDRESS][DOMAIN_NAME] Phone: [P…" at bounding box center [570, 272] width 626 height 187
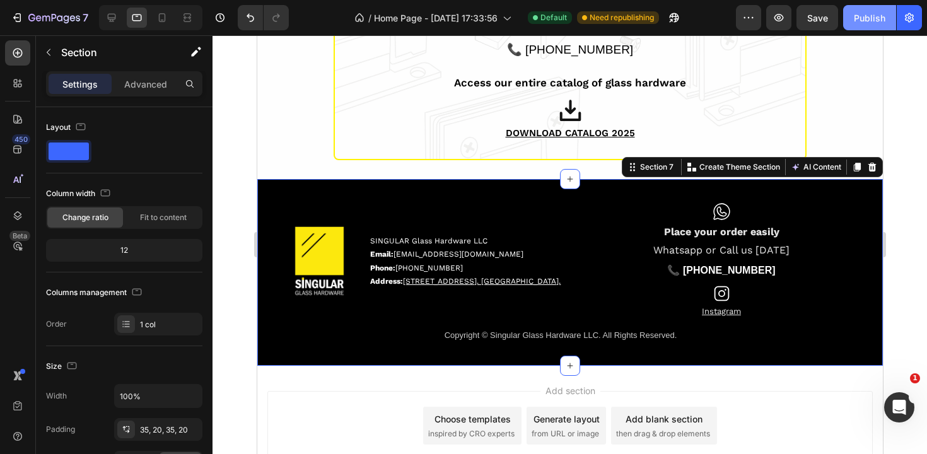
click at [861, 23] on div "Publish" at bounding box center [870, 17] width 32 height 13
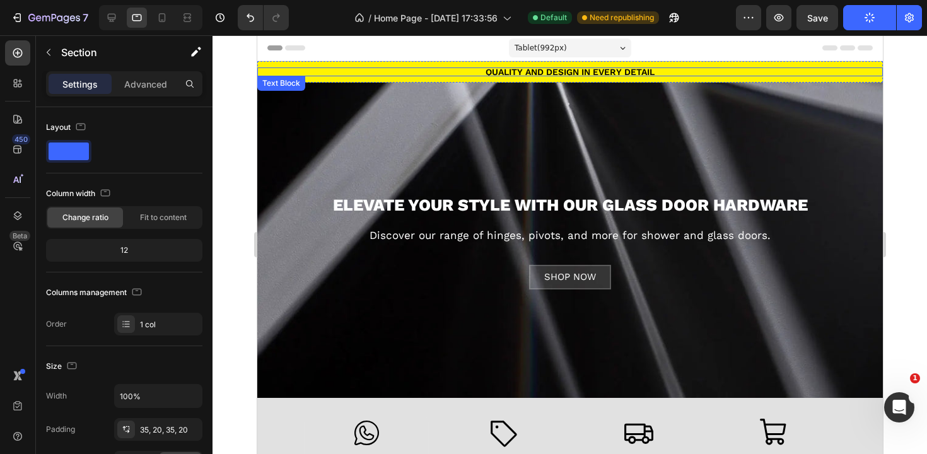
click at [535, 69] on div "QUALITY AND DESIGN IN EVERY DETAIL" at bounding box center [570, 71] width 626 height 9
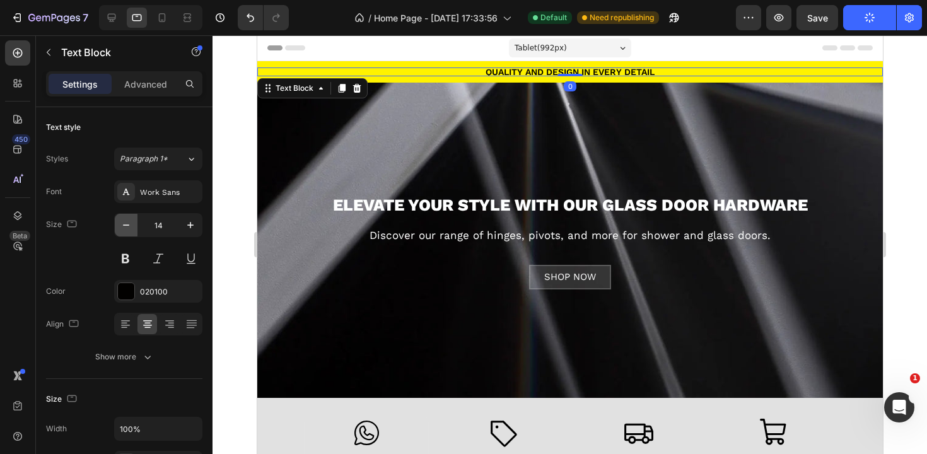
click at [127, 223] on icon "button" at bounding box center [126, 225] width 13 height 13
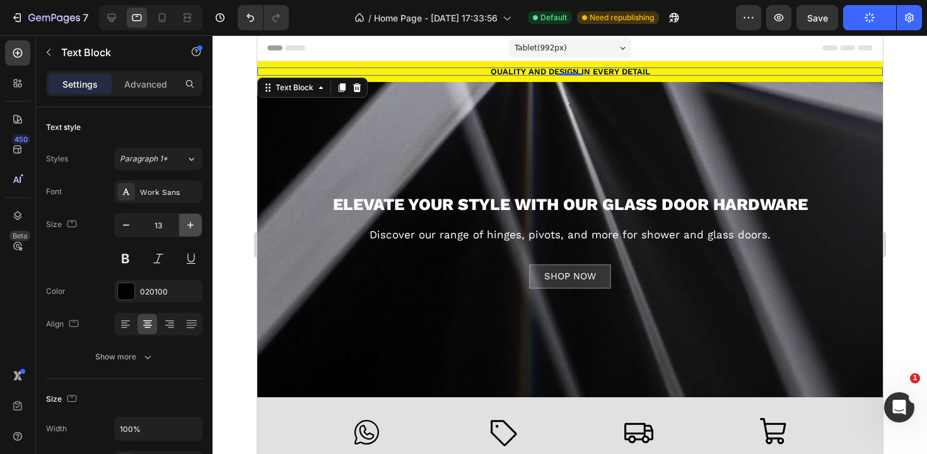
click at [189, 225] on icon "button" at bounding box center [190, 225] width 6 height 6
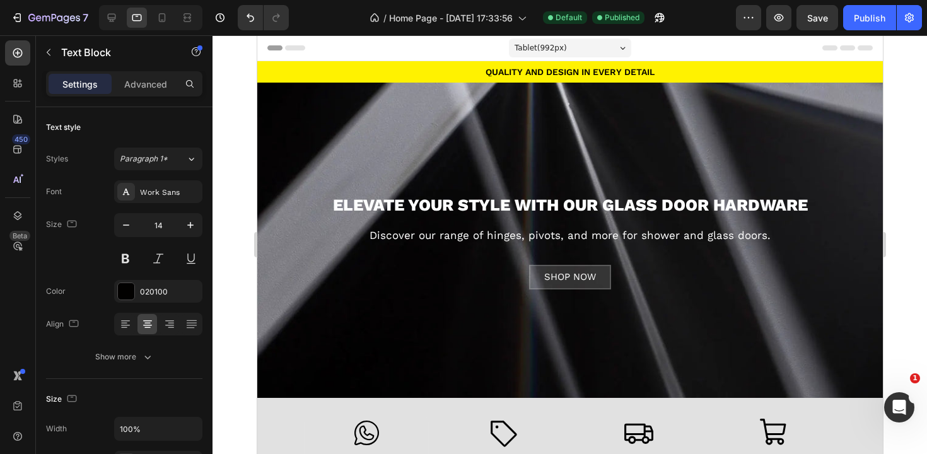
click at [542, 52] on span "Tablet ( 992 px)" at bounding box center [540, 48] width 52 height 13
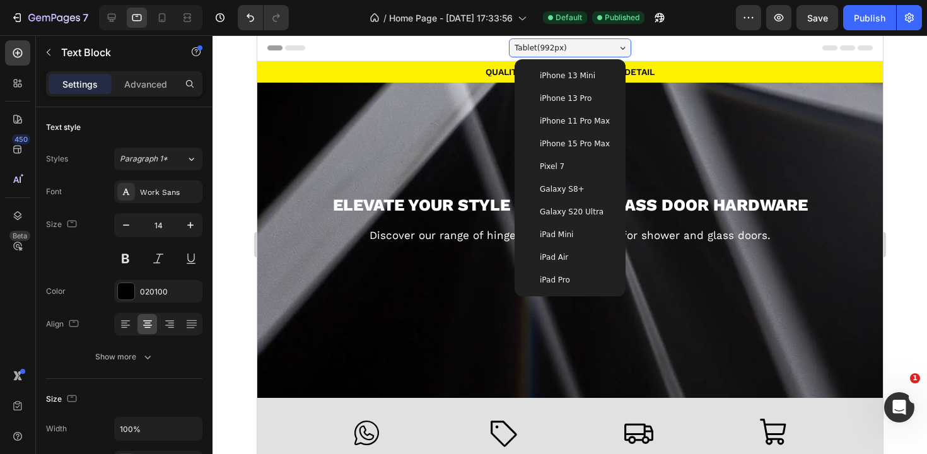
click at [559, 197] on div "Galaxy S8+" at bounding box center [569, 189] width 101 height 23
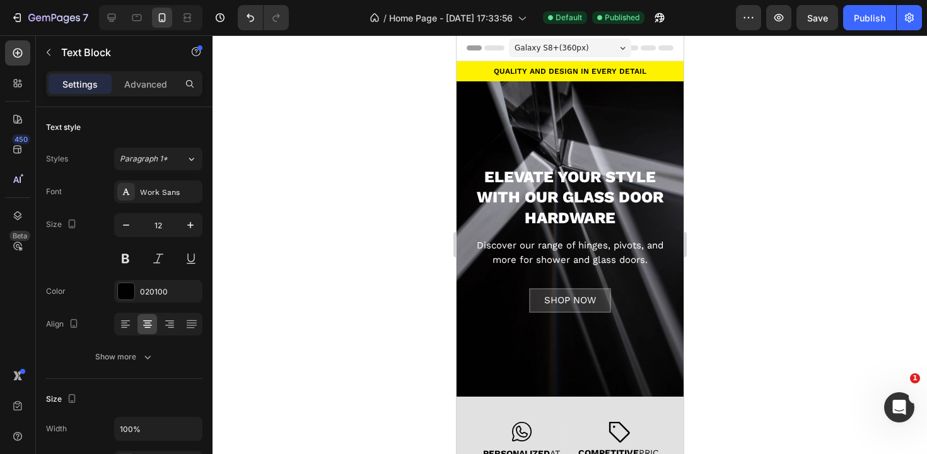
click at [544, 51] on span "Galaxy S8+ ( 360 px)" at bounding box center [551, 48] width 74 height 13
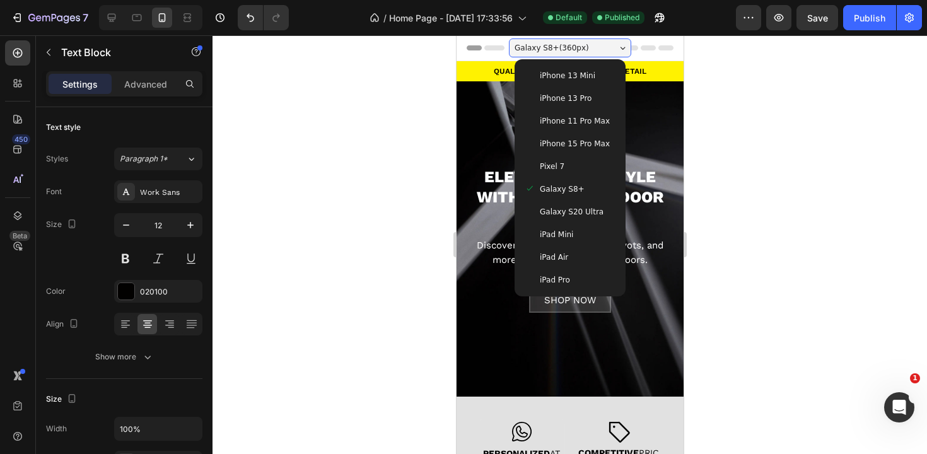
click at [573, 278] on div "iPad Pro" at bounding box center [569, 280] width 91 height 13
type input "14"
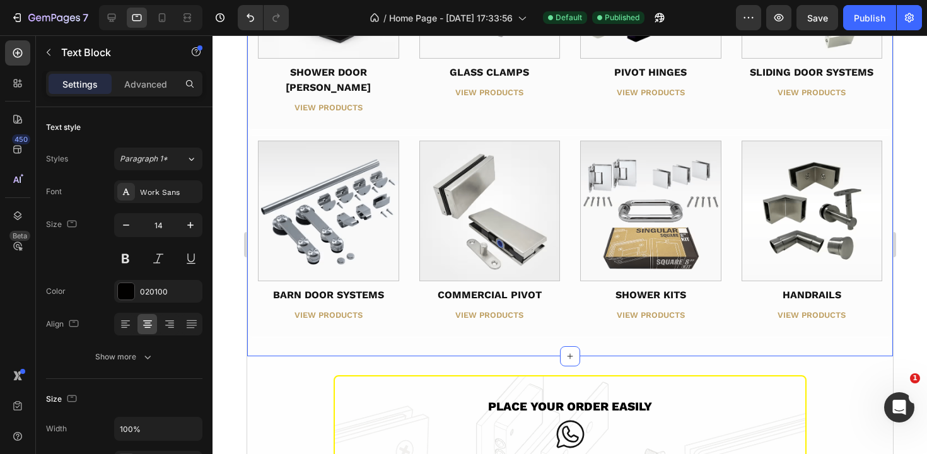
scroll to position [1216, 0]
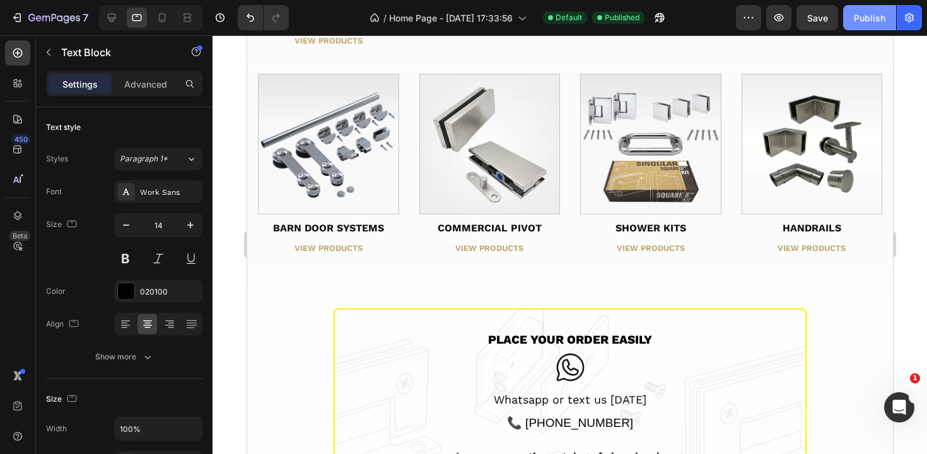
click at [857, 16] on div "Publish" at bounding box center [870, 17] width 32 height 13
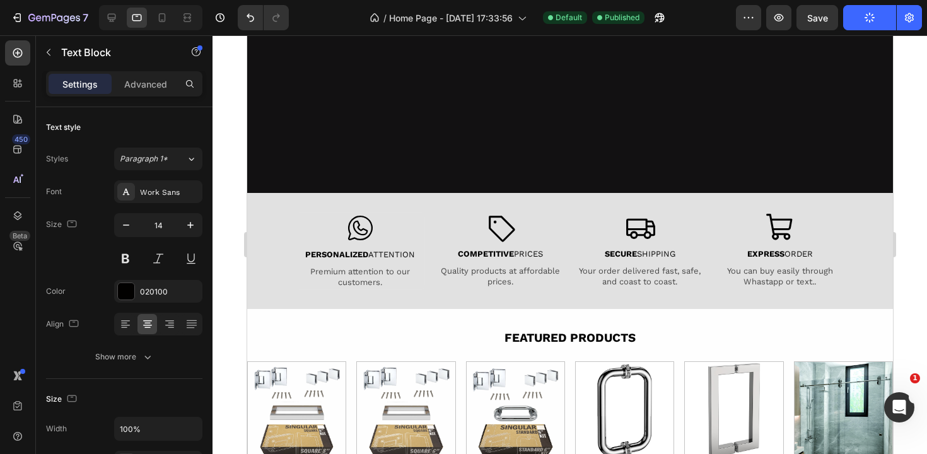
scroll to position [49, 0]
